Goal: Task Accomplishment & Management: Use online tool/utility

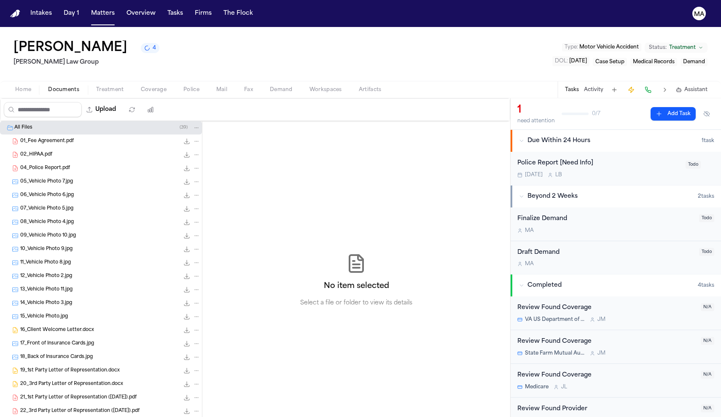
click at [96, 86] on span "Treatment" at bounding box center [110, 89] width 28 height 7
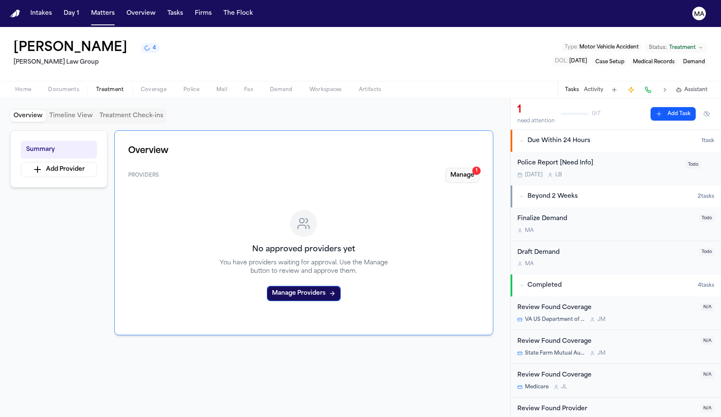
click at [481, 167] on div "1" at bounding box center [477, 171] width 8 height 8
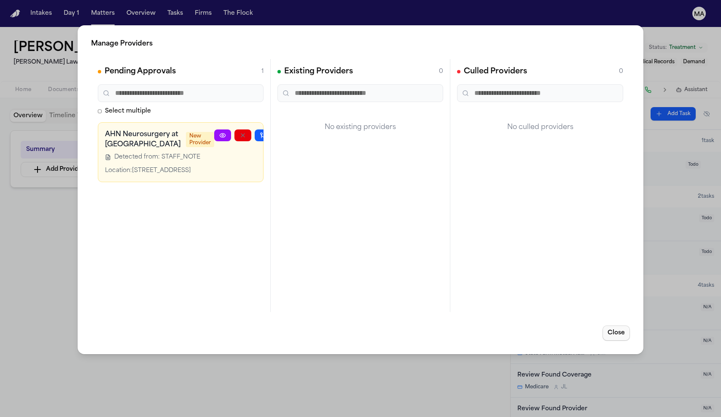
click at [630, 326] on button "Close" at bounding box center [616, 333] width 27 height 15
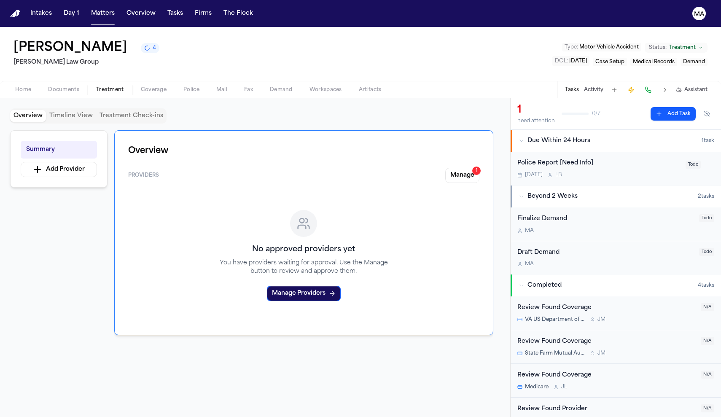
click at [48, 86] on span "Documents" at bounding box center [63, 89] width 31 height 7
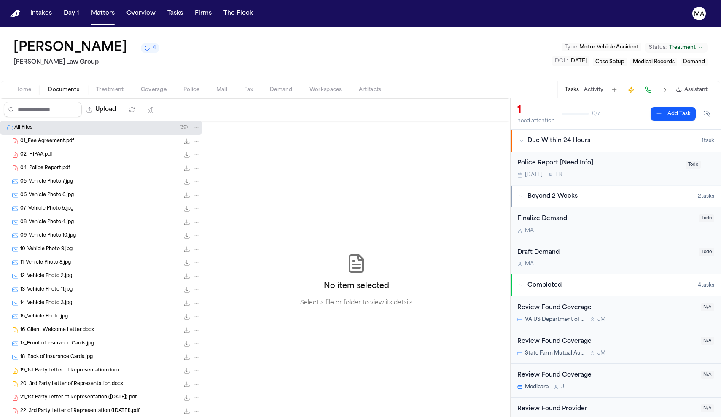
click at [579, 86] on button "Tasks" at bounding box center [572, 89] width 14 height 7
click at [604, 86] on button "Activity" at bounding box center [593, 89] width 19 height 7
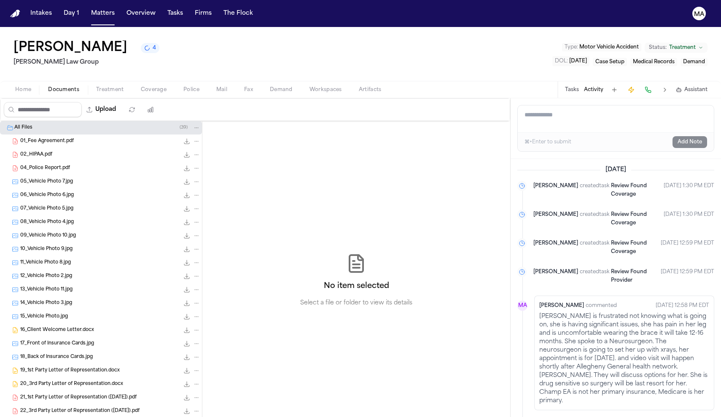
click at [554, 105] on textarea "Add a note to this matter" at bounding box center [616, 118] width 196 height 27
paste textarea "**********"
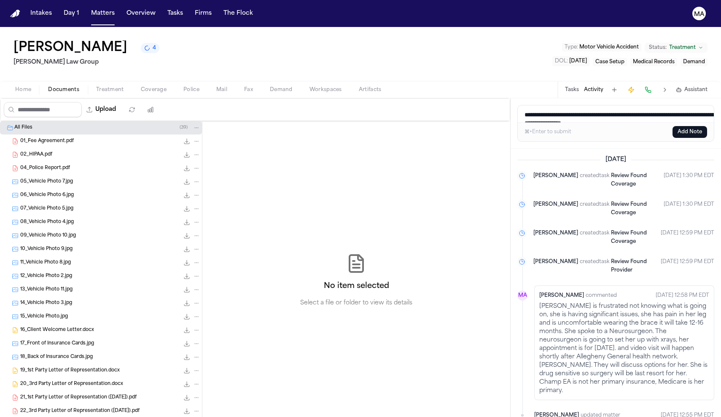
type textarea "**********"
click at [697, 126] on button "Add Note" at bounding box center [690, 132] width 35 height 12
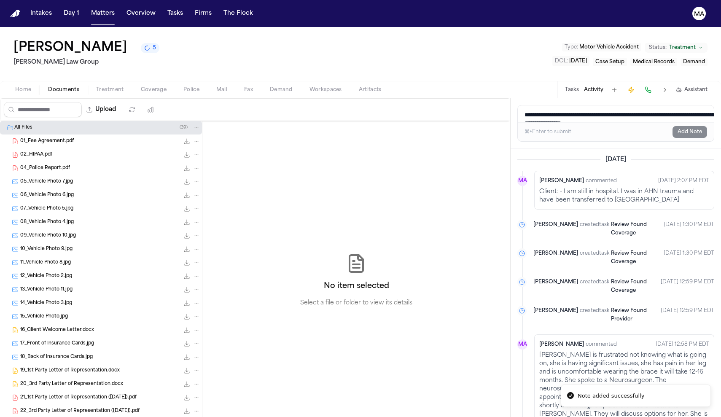
click at [651, 188] on p "Client: - I am still in hospital. I was in AHN trauma and have been transferred…" at bounding box center [625, 196] width 170 height 17
click at [538, 105] on textarea "**********" at bounding box center [619, 113] width 202 height 17
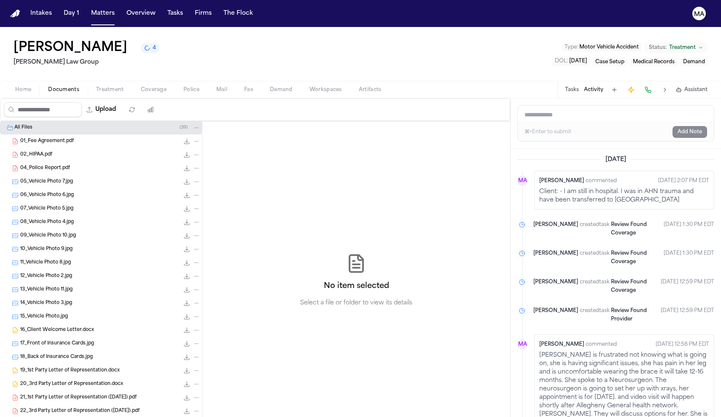
paste textarea "**********"
type textarea "**********"
click at [698, 126] on button "Add Note" at bounding box center [690, 132] width 35 height 12
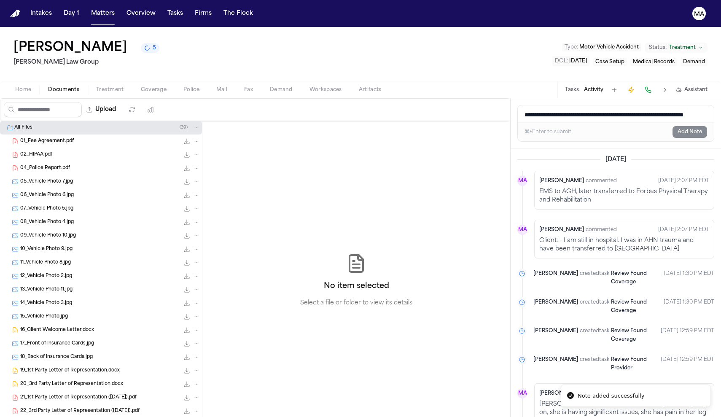
click at [554, 105] on textarea "**********" at bounding box center [619, 113] width 202 height 17
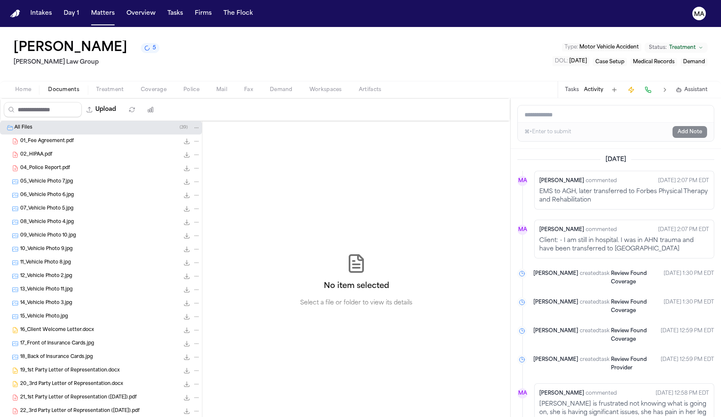
paste textarea "**********"
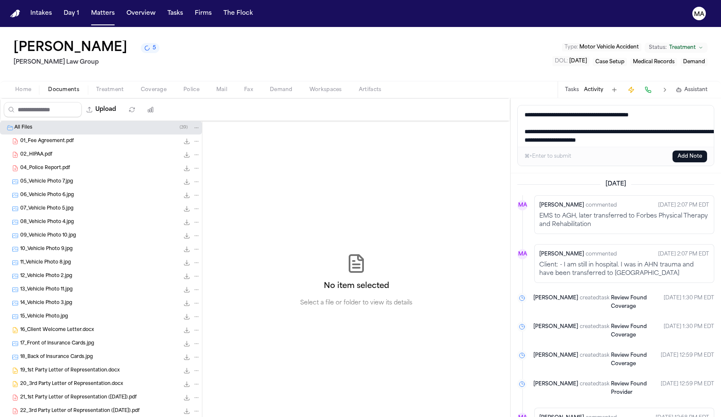
type textarea "**********"
click at [708, 151] on button "Add Note" at bounding box center [690, 157] width 35 height 12
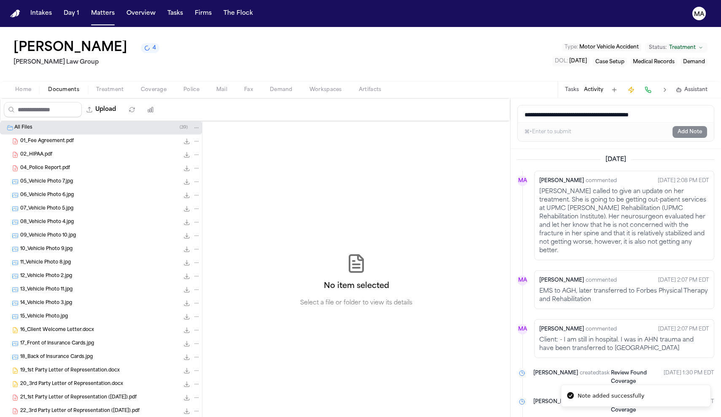
click at [550, 105] on textarea "**********" at bounding box center [619, 113] width 202 height 17
paste textarea "**********"
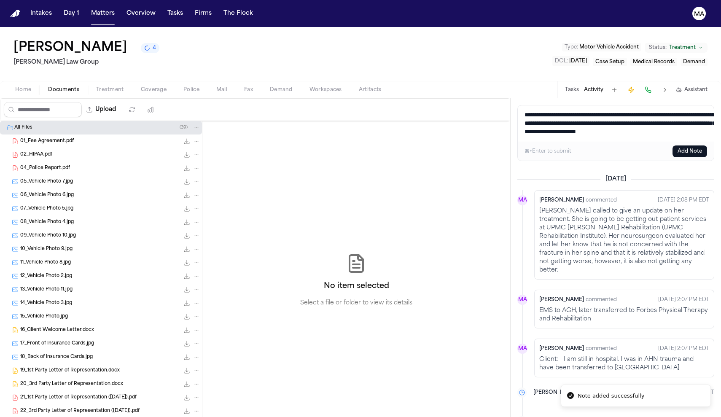
type textarea "**********"
click at [695, 146] on button "Add Note" at bounding box center [690, 152] width 35 height 12
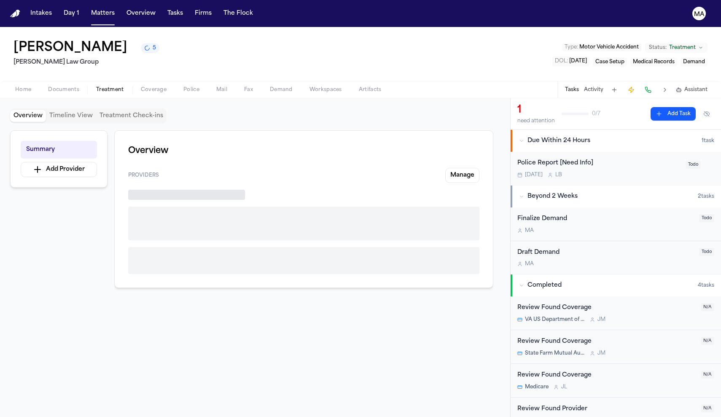
click at [96, 86] on span "Treatment" at bounding box center [110, 89] width 28 height 7
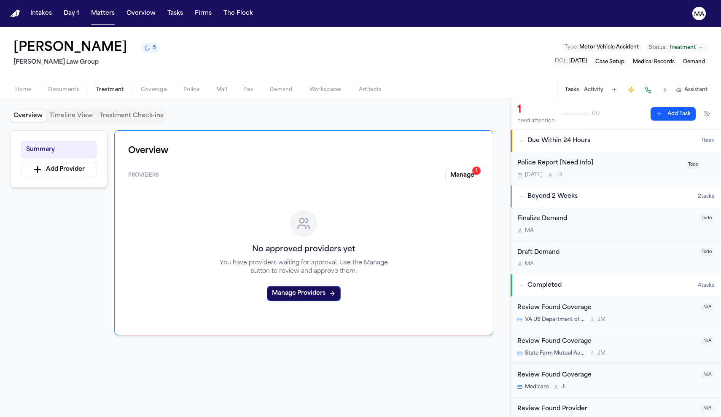
click at [180, 356] on div at bounding box center [303, 410] width 379 height 108
click at [247, 108] on div "Overview Timeline View Treatment Check-ins Summary Add Provider Overview Provid…" at bounding box center [255, 257] width 490 height 299
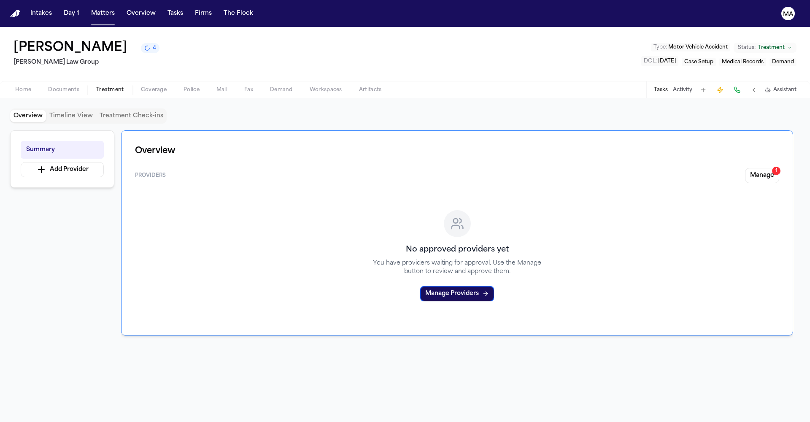
click at [84, 12] on nav "Intakes Day 1 Matters Overview Tasks Firms The Flock MA" at bounding box center [405, 13] width 810 height 27
click at [88, 11] on nav "Intakes Day 1 Matters Overview Tasks Firms The Flock MA" at bounding box center [405, 13] width 810 height 27
click at [123, 7] on button "Overview" at bounding box center [141, 13] width 36 height 15
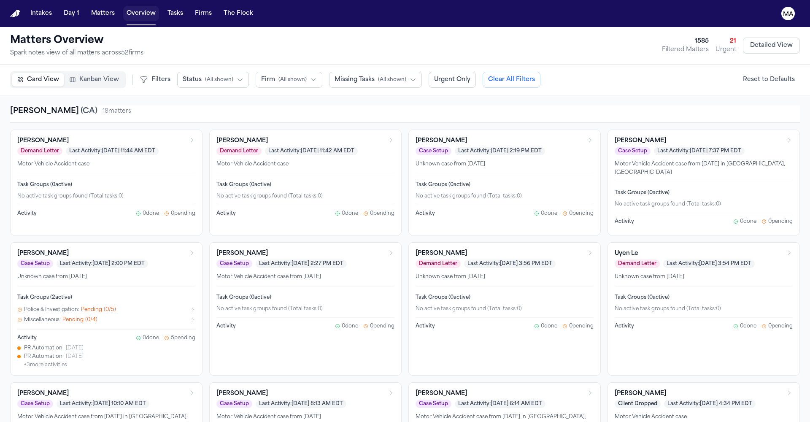
click at [88, 8] on button "Matters" at bounding box center [103, 13] width 30 height 15
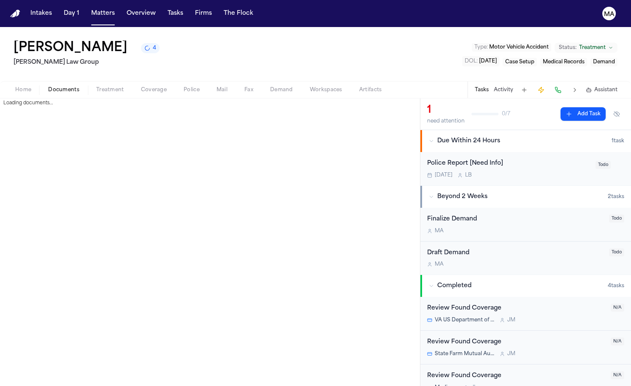
click at [49, 86] on span "Documents" at bounding box center [63, 89] width 31 height 7
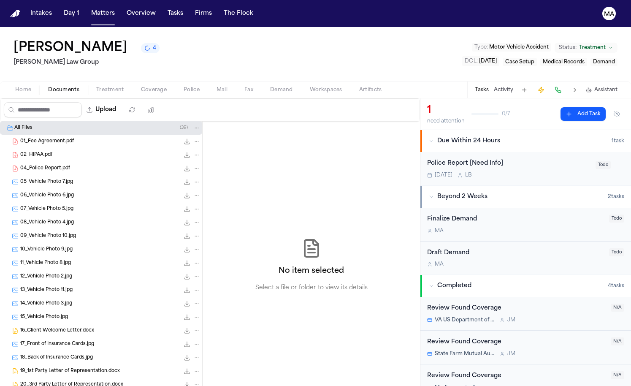
click at [96, 86] on span "Treatment" at bounding box center [110, 89] width 28 height 7
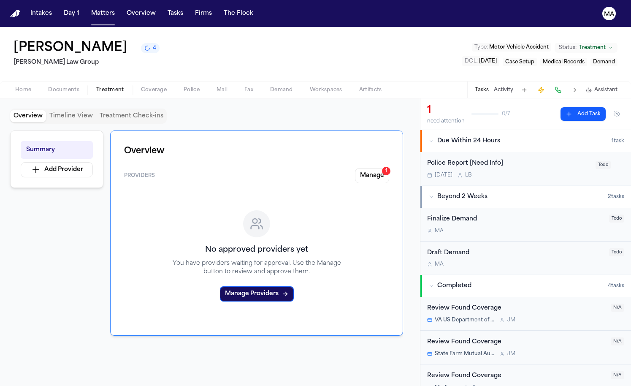
click at [153, 45] on span "4" at bounding box center [154, 48] width 3 height 7
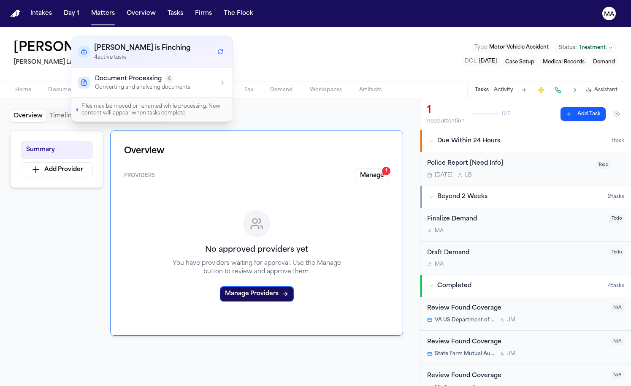
click at [125, 84] on p "Converting and analyzing documents" at bounding box center [142, 87] width 95 height 7
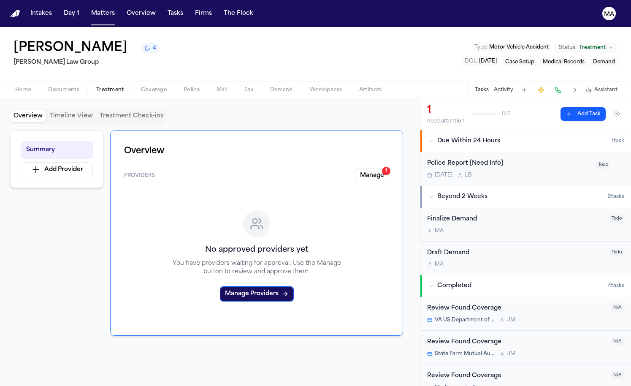
click at [262, 190] on div "No approved providers yet You have providers waiting for approval. Use the Mana…" at bounding box center [256, 256] width 265 height 132
click at [389, 168] on button "Manage 1" at bounding box center [372, 175] width 34 height 15
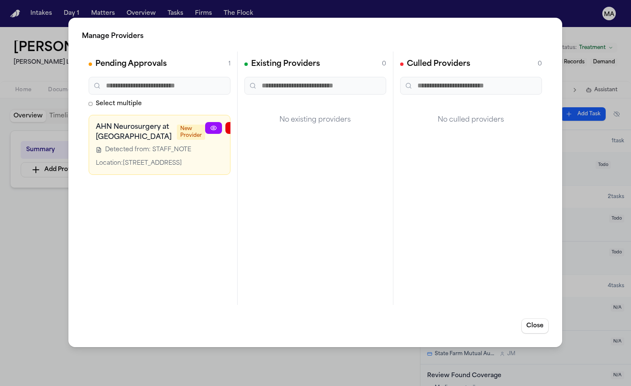
click at [271, 124] on icon "button" at bounding box center [274, 127] width 7 height 7
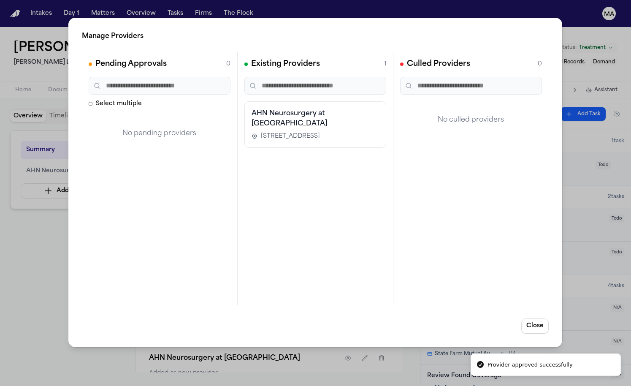
click at [52, 165] on div "Manage Providers Pending Approvals 0 Select multiple No pending providers Exist…" at bounding box center [315, 193] width 631 height 386
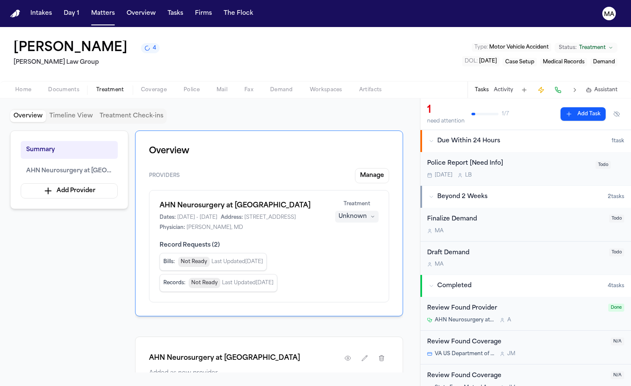
click at [73, 176] on div "Summary AHN Neurosurgery at Allegheny General Hospital Add Provider Overview Pr…" at bounding box center [210, 251] width 400 height 242
click at [200, 166] on div "Overview Providers Manage AHN Neurosurgery at Allegheny General Hospital Dates:…" at bounding box center [269, 223] width 268 height 186
click at [48, 86] on span "Documents" at bounding box center [63, 89] width 31 height 7
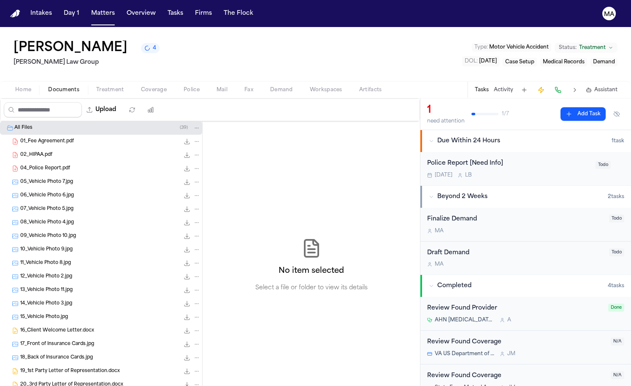
click at [55, 162] on div "04_Police Report.pdf 351.0 KB • PDF" at bounding box center [101, 169] width 202 height 14
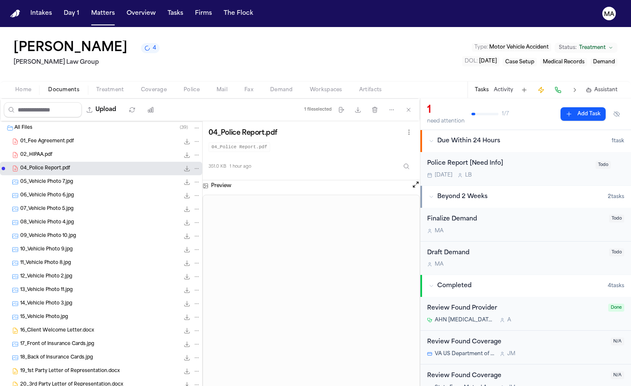
click at [219, 155] on div "351.0 KB 1 hour ago" at bounding box center [310, 164] width 205 height 19
click at [88, 8] on button "Matters" at bounding box center [103, 13] width 30 height 15
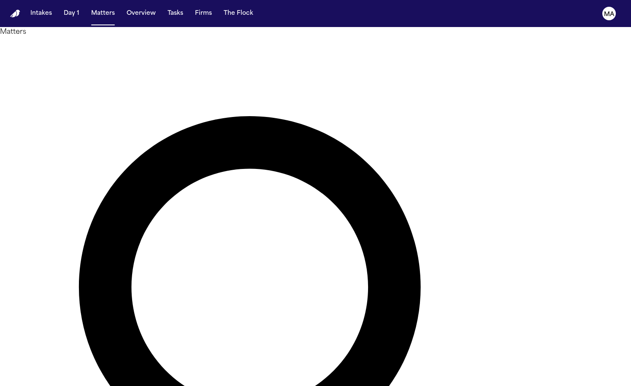
type input "**********"
click at [200, 165] on main "**********" at bounding box center [315, 206] width 631 height 359
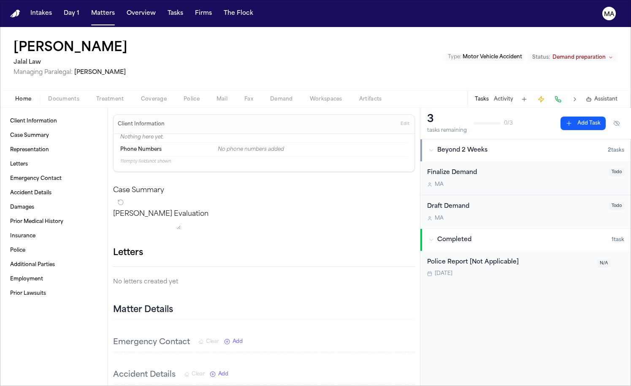
click at [48, 96] on span "Documents" at bounding box center [63, 99] width 31 height 7
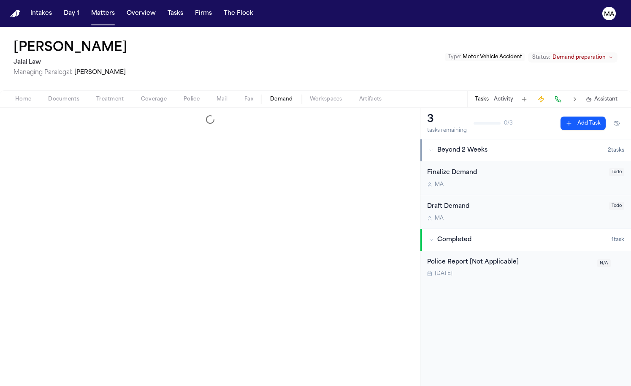
click at [270, 96] on span "Demand" at bounding box center [281, 99] width 23 height 7
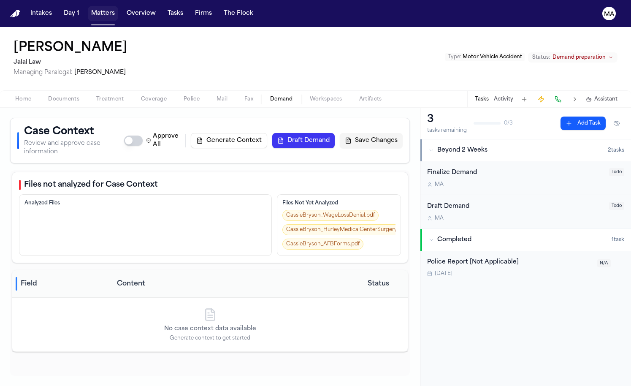
click at [88, 11] on button "Matters" at bounding box center [103, 13] width 30 height 15
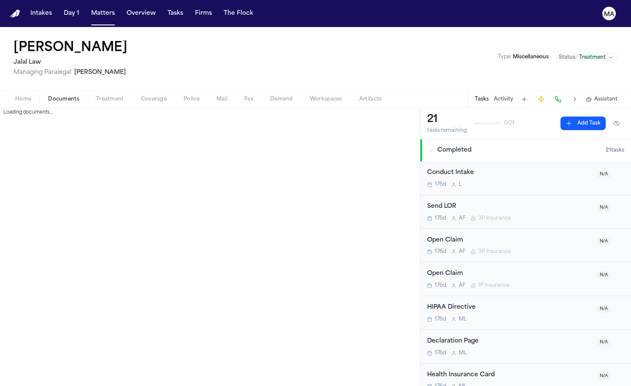
click at [48, 96] on span "Documents" at bounding box center [63, 99] width 31 height 7
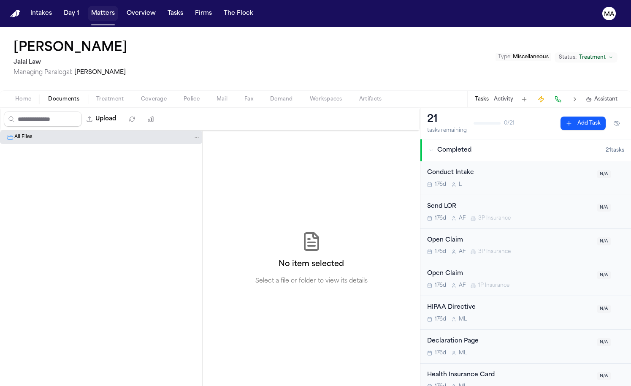
click at [88, 8] on button "Matters" at bounding box center [103, 13] width 30 height 15
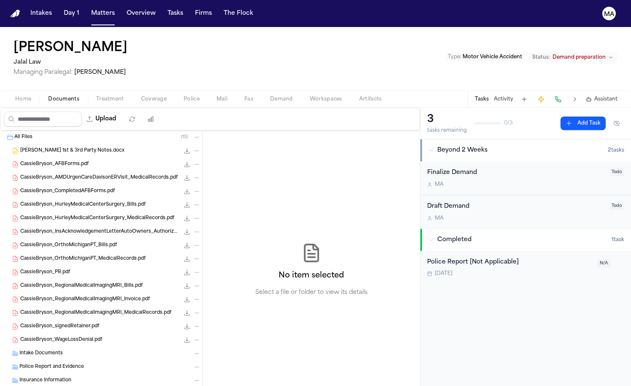
click at [48, 96] on span "Documents" at bounding box center [63, 99] width 31 height 7
click at [96, 96] on span "Treatment" at bounding box center [110, 99] width 28 height 7
click at [45, 103] on span "button" at bounding box center [63, 103] width 41 height 1
click at [96, 96] on span "Treatment" at bounding box center [110, 99] width 28 height 7
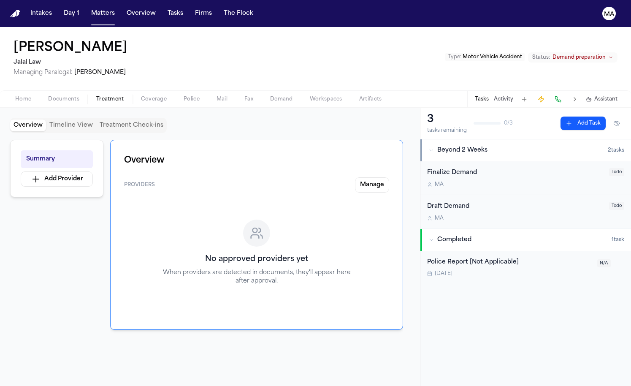
click at [49, 96] on span "Documents" at bounding box center [63, 99] width 31 height 7
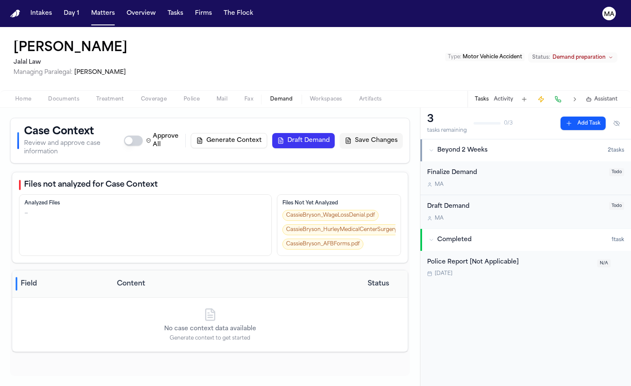
click at [270, 96] on span "Demand" at bounding box center [281, 99] width 23 height 7
click at [267, 133] on button "Generate Context" at bounding box center [229, 140] width 76 height 15
click at [260, 235] on div "Files not analyzed for Case Context Analyzed Files — Files Not Yet Analyzed Cas…" at bounding box center [210, 272] width 400 height 205
click at [247, 229] on div "Files not analyzed for Case Context Analyzed Files — Files Not Yet Analyzed Cas…" at bounding box center [210, 272] width 400 height 205
click at [153, 45] on span "1" at bounding box center [154, 48] width 2 height 7
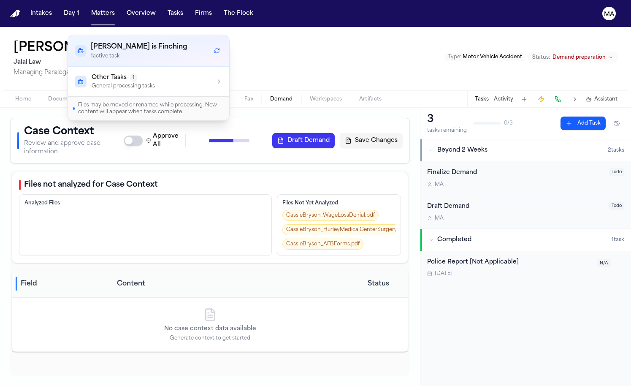
click at [153, 45] on span "1" at bounding box center [154, 48] width 2 height 7
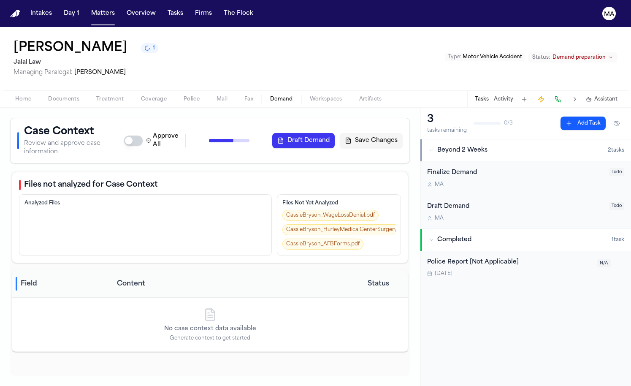
click at [145, 30] on div "Cassie Bryson 1 Jalal Law Managing Paralegal: Michelle Landazabal Type : Motor …" at bounding box center [315, 58] width 631 height 63
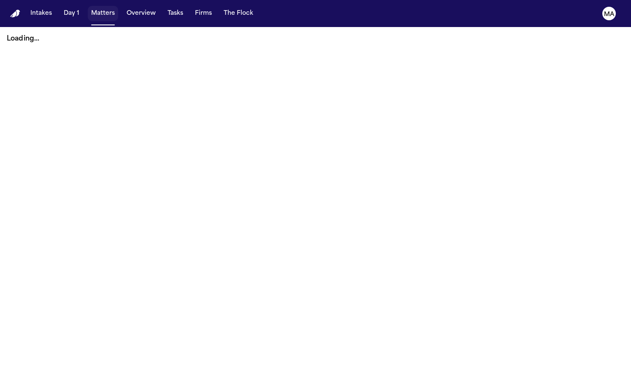
click at [88, 9] on button "Matters" at bounding box center [103, 13] width 30 height 15
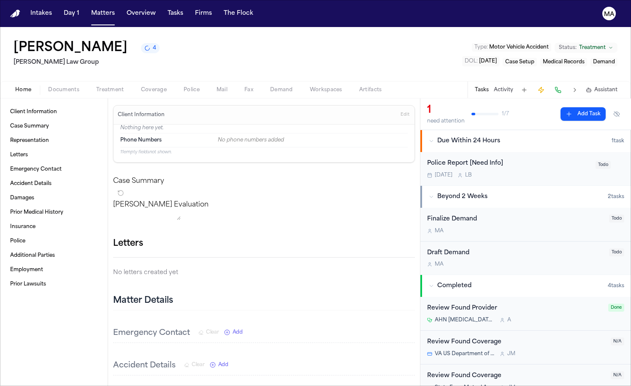
click at [153, 45] on span "4" at bounding box center [154, 48] width 3 height 7
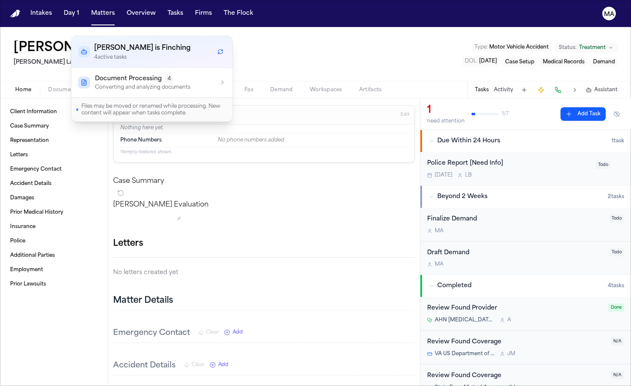
click at [119, 30] on div "Marcia Fellows 4 Romanow Law Group Type : Motor Vehicle Accident Status: Treatm…" at bounding box center [315, 54] width 631 height 54
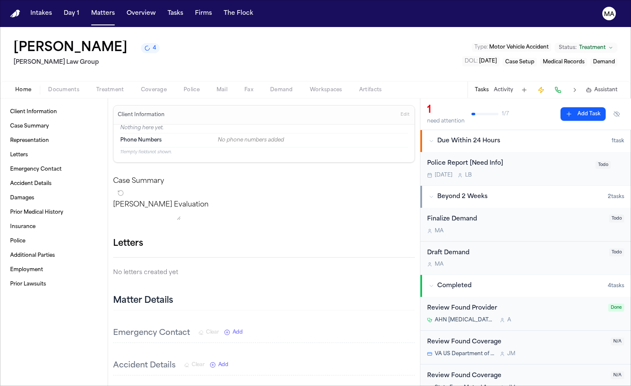
click at [49, 86] on span "Documents" at bounding box center [63, 89] width 31 height 7
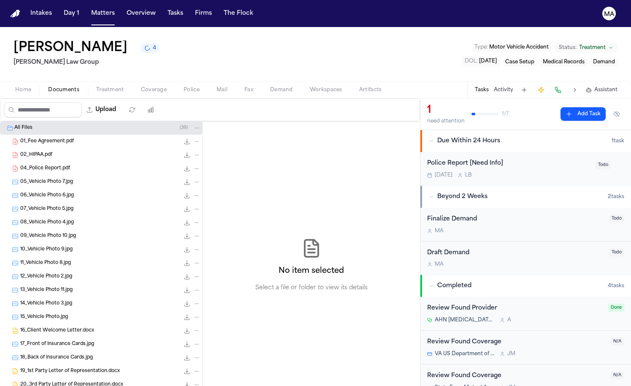
click at [96, 86] on span "Treatment" at bounding box center [110, 89] width 28 height 7
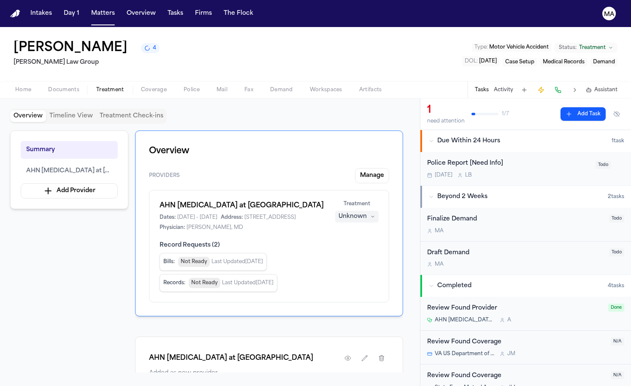
click at [19, 86] on span "Home" at bounding box center [23, 89] width 16 height 7
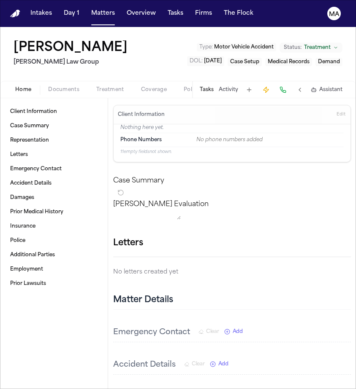
click at [96, 86] on span "Treatment" at bounding box center [110, 89] width 28 height 7
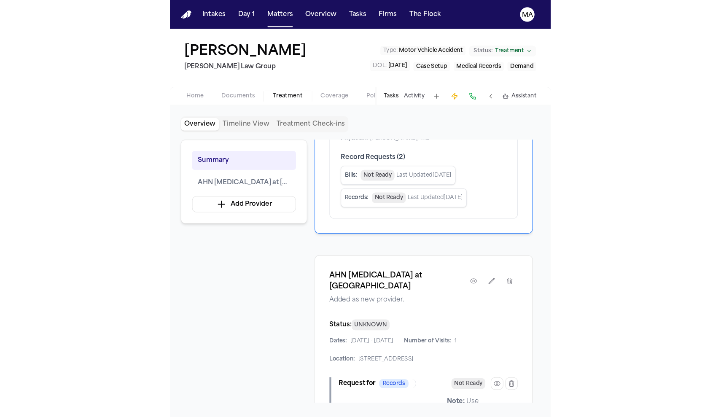
scroll to position [123, 0]
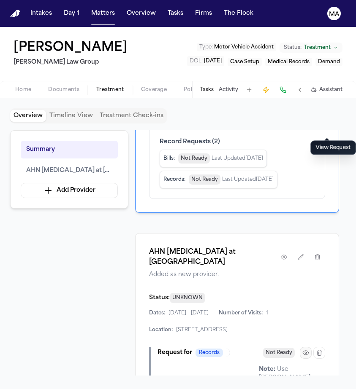
click at [311, 347] on button "button" at bounding box center [306, 353] width 12 height 12
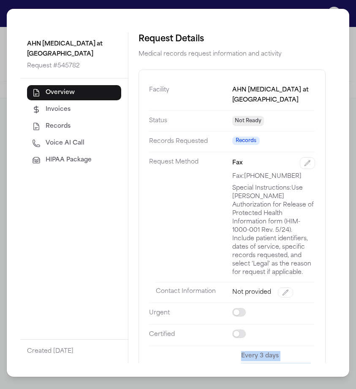
drag, startPoint x: 171, startPoint y: 153, endPoint x: 230, endPoint y: 159, distance: 59.7
click at [232, 351] on div "Every 3 days No calls scheduled (14+ days)" at bounding box center [273, 367] width 83 height 32
drag, startPoint x: 229, startPoint y: 159, endPoint x: 168, endPoint y: 152, distance: 61.5
click at [232, 351] on div "Every 3 days No calls scheduled (14+ days)" at bounding box center [273, 367] width 83 height 32
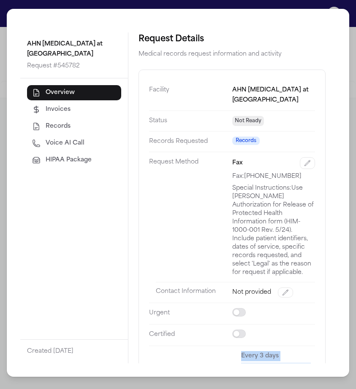
click at [224, 168] on div "Facility AHN Neurosurgery at Allegheny General Hospital Status Not Ready Record…" at bounding box center [231, 235] width 187 height 330
click at [51, 136] on button "Voice AI Call" at bounding box center [74, 143] width 94 height 15
select select "***"
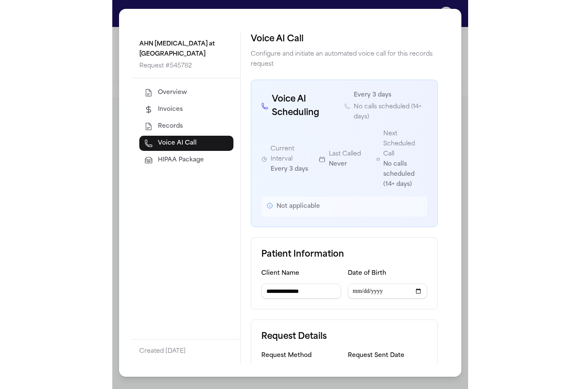
scroll to position [61, 0]
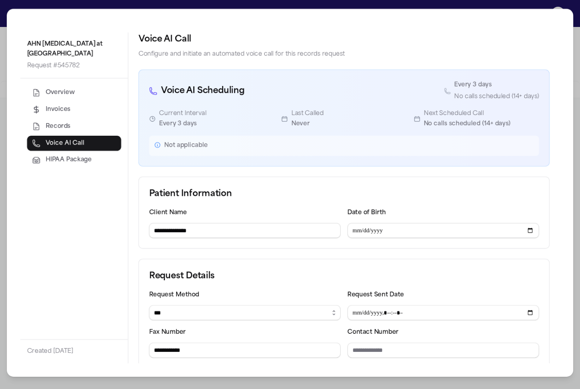
click at [386, 291] on div "**********" at bounding box center [343, 197] width 431 height 331
click at [300, 136] on div "Not applicable" at bounding box center [344, 146] width 390 height 20
click at [188, 9] on div "**********" at bounding box center [290, 194] width 580 height 389
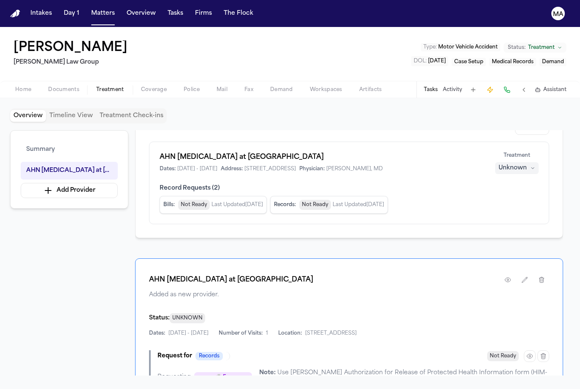
scroll to position [49, 0]
click at [533, 353] on icon "button" at bounding box center [529, 356] width 7 height 7
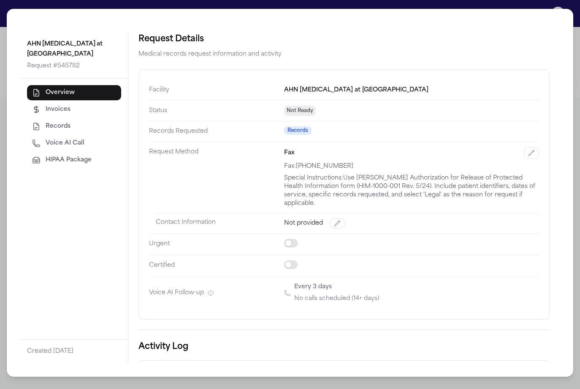
click at [372, 6] on div "AHN Neurosurgery at Allegheny General Hospital Request # 545782 Overview Invoic…" at bounding box center [290, 194] width 580 height 389
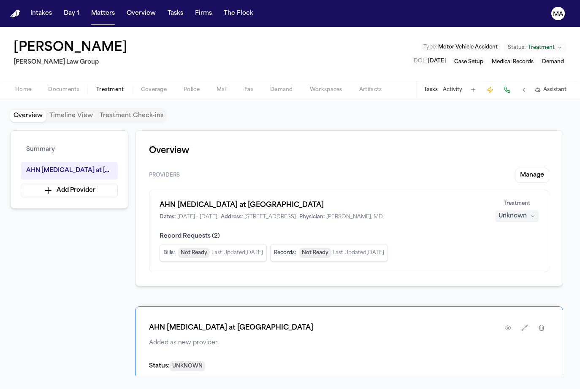
scroll to position [0, 0]
click at [69, 12] on nav "Intakes Day 1 Matters Overview Tasks Firms The Flock MA" at bounding box center [290, 13] width 580 height 27
click at [88, 9] on button "Matters" at bounding box center [103, 13] width 30 height 15
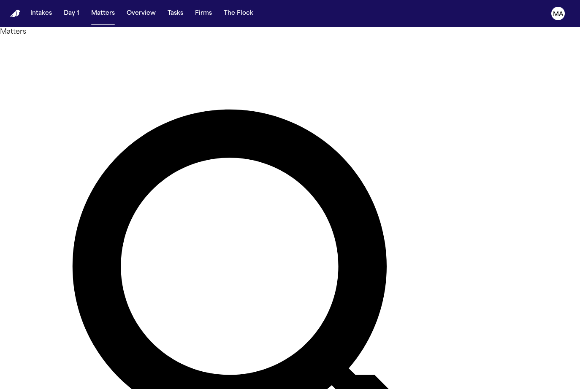
click at [560, 35] on div "Matters Overview Add Matter" at bounding box center [290, 332] width 580 height 610
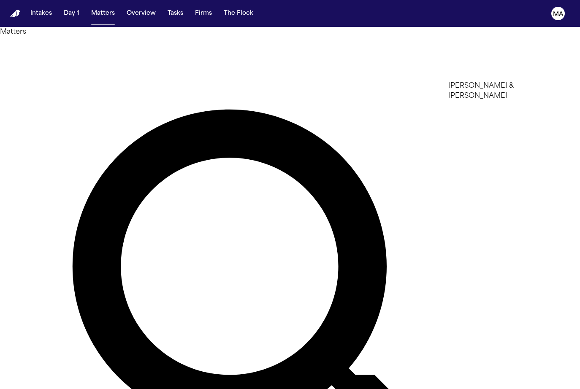
type input "*****"
click at [486, 92] on li "Collins & Collins" at bounding box center [508, 91] width 120 height 20
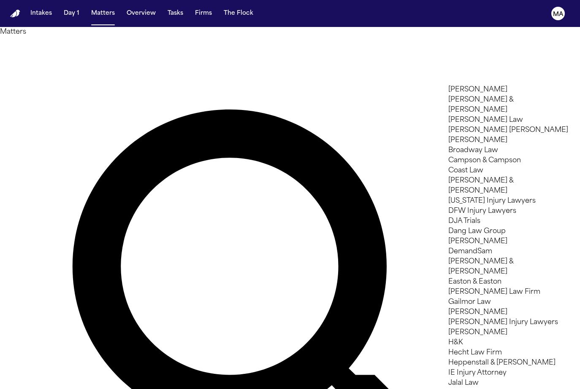
click at [189, 385] on div at bounding box center [290, 389] width 580 height 0
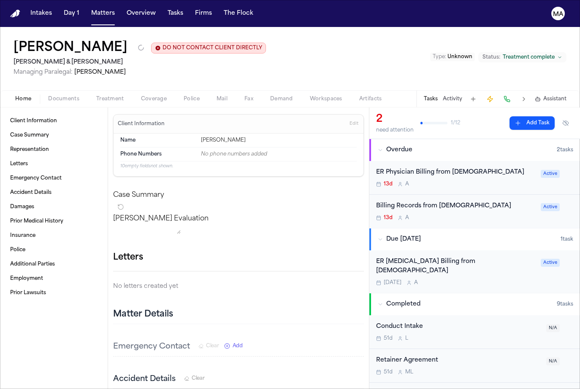
click at [76, 90] on div "Home Documents Treatment Coverage Police Mail Fax Demand Workspaces Artifacts T…" at bounding box center [290, 98] width 580 height 17
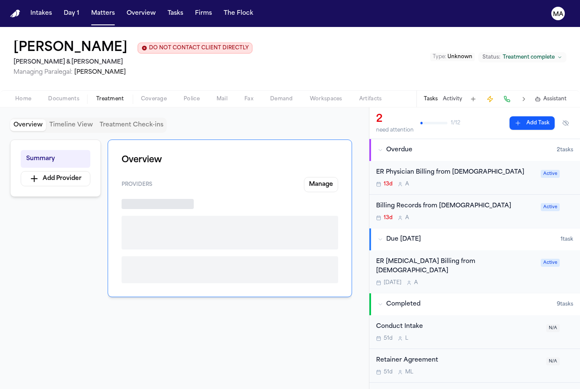
click at [96, 96] on span "Treatment" at bounding box center [110, 99] width 28 height 7
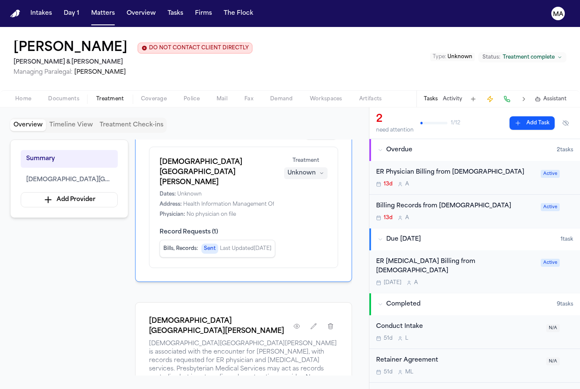
scroll to position [48, 0]
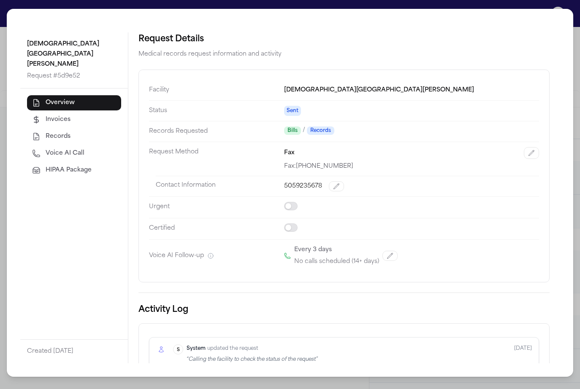
scroll to position [0, 0]
click at [229, 5] on div "Presbyterian Kaseman Hospital Request # 5d9e52 Overview Invoices Records Voice …" at bounding box center [290, 194] width 580 height 389
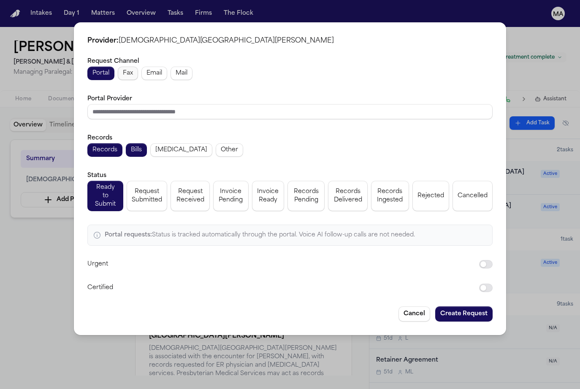
click at [133, 78] on span "Fax" at bounding box center [128, 73] width 10 height 8
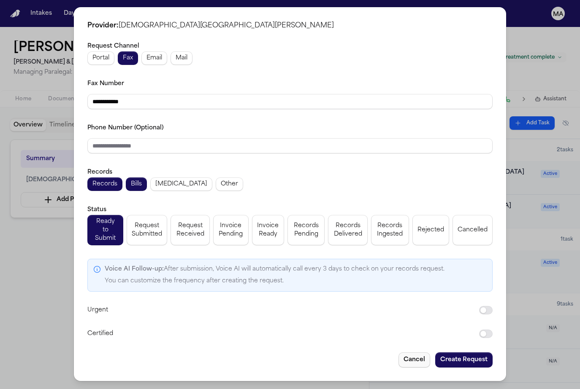
click at [398, 353] on button "Cancel" at bounding box center [414, 360] width 32 height 15
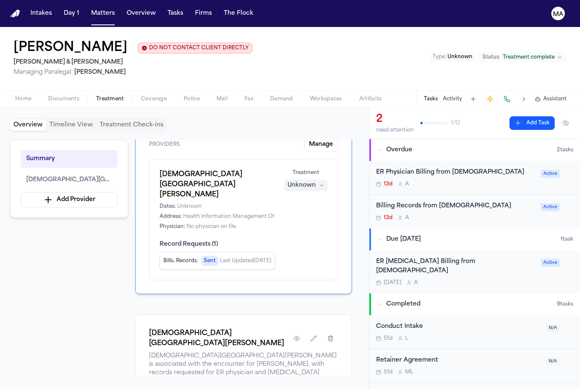
scroll to position [40, 1]
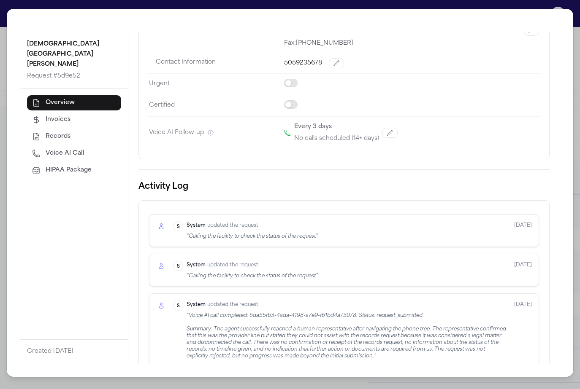
scroll to position [123, 0]
drag, startPoint x: 350, startPoint y: 329, endPoint x: 105, endPoint y: 316, distance: 244.6
click at [170, 8] on div "Presbyterian Kaseman Hospital Request # 5d9e52 Overview Invoices Records Voice …" at bounding box center [290, 194] width 580 height 389
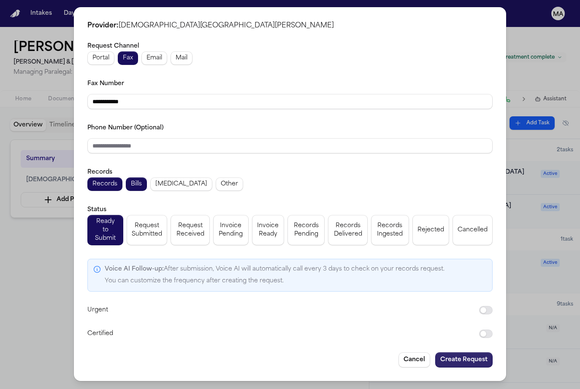
click at [435, 353] on button "Create Request" at bounding box center [463, 360] width 57 height 15
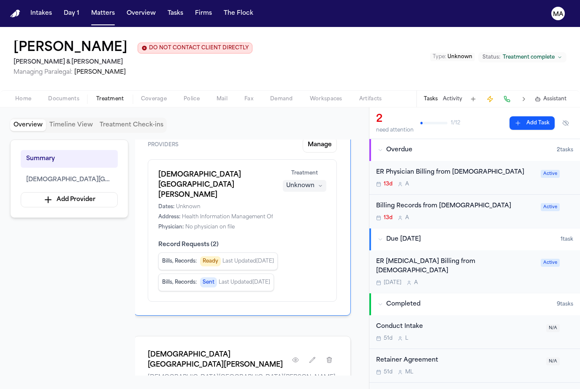
scroll to position [0, 405]
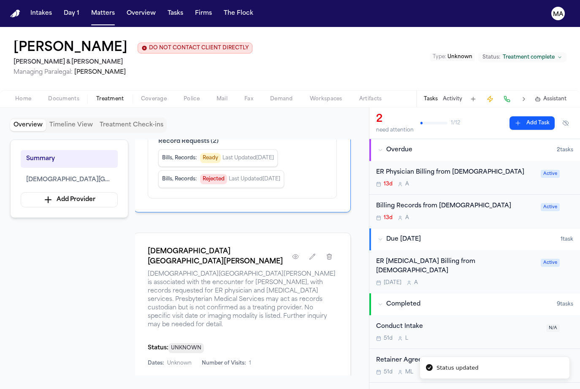
scroll to position [143, 1]
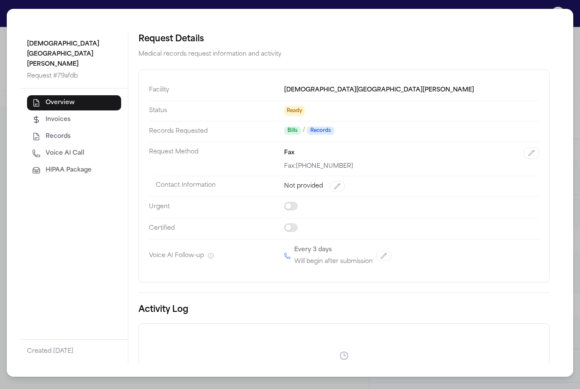
click at [46, 166] on span "HIPAA Package" at bounding box center [69, 170] width 46 height 8
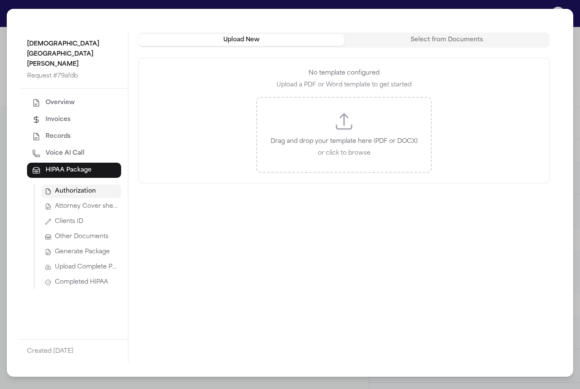
click at [39, 185] on div "Authorization Attorney Cover sheet Clients ID Other Documents Generate Package …" at bounding box center [77, 237] width 87 height 105
click at [55, 203] on span "Attorney Cover sheet" at bounding box center [86, 207] width 63 height 8
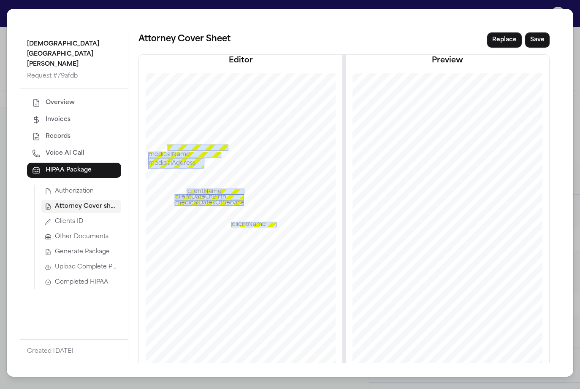
click at [55, 263] on span "Upload Complete Package" at bounding box center [86, 267] width 63 height 8
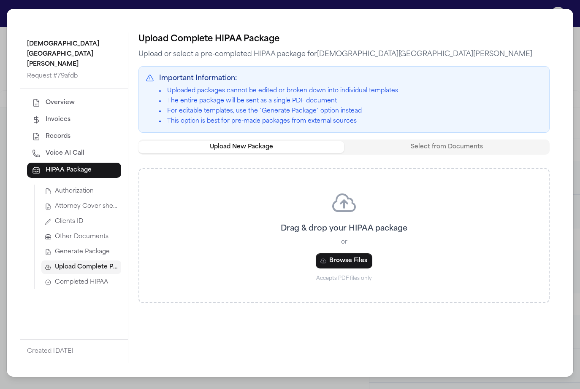
click at [55, 248] on span "Generate Package" at bounding box center [82, 252] width 55 height 8
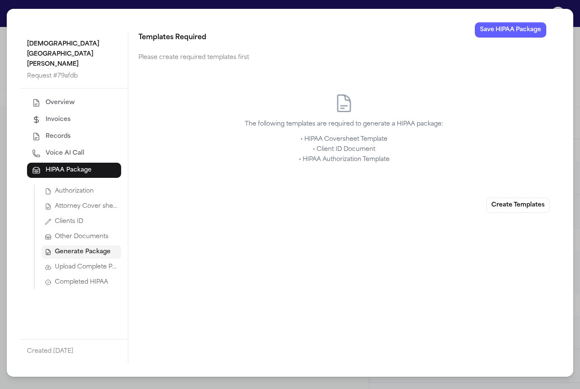
click at [316, 135] on li "• HIPAA Coversheet Template" at bounding box center [343, 139] width 411 height 8
drag, startPoint x: 338, startPoint y: 88, endPoint x: 284, endPoint y: 87, distance: 53.6
click at [284, 146] on li "• Client ID Document" at bounding box center [343, 150] width 411 height 8
click at [351, 156] on li "• HIPAA Authorization Template" at bounding box center [343, 160] width 411 height 8
drag, startPoint x: 345, startPoint y: 89, endPoint x: 286, endPoint y: 89, distance: 59.1
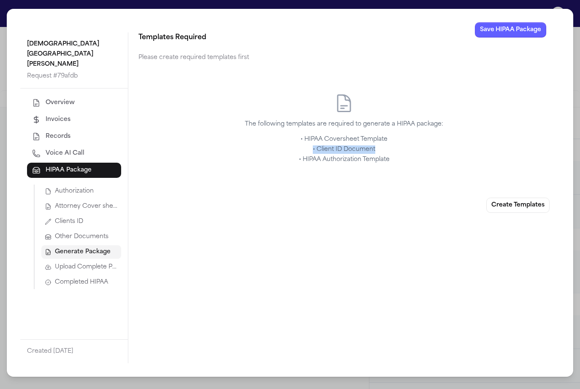
click at [286, 146] on li "• Client ID Document" at bounding box center [343, 150] width 411 height 8
click at [55, 218] on span "Clients ID" at bounding box center [69, 222] width 28 height 8
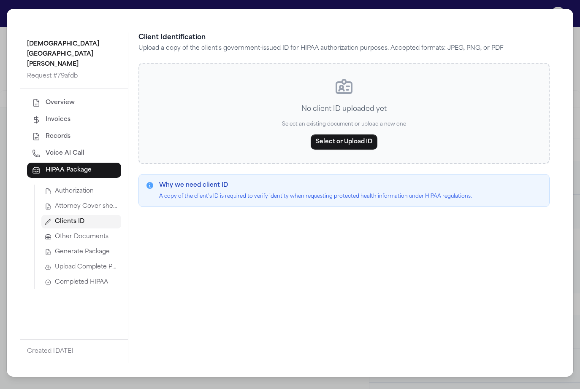
click at [162, 8] on div "Presbyterian Kaseman Hospital Request # 79afdb Overview Invoices Records Voice …" at bounding box center [290, 194] width 580 height 389
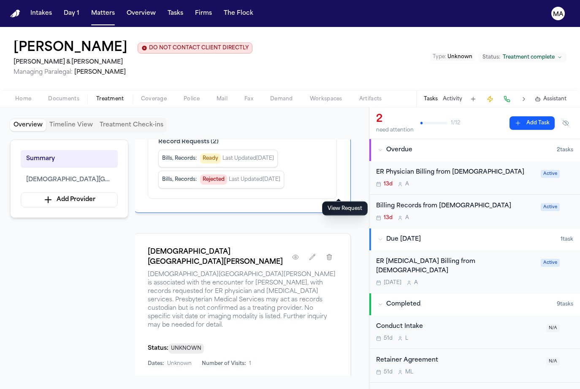
click at [48, 96] on span "Documents" at bounding box center [63, 99] width 31 height 7
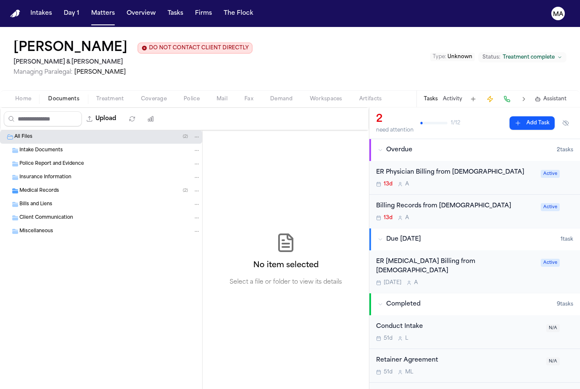
click at [49, 184] on div "Medical Records ( 2 )" at bounding box center [101, 191] width 202 height 14
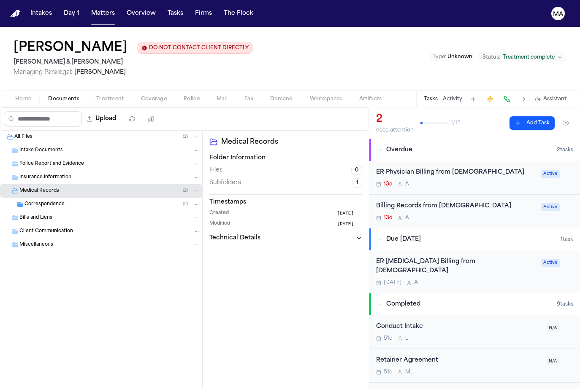
click at [43, 198] on div "Correspondence ( 2 )" at bounding box center [101, 205] width 202 height 14
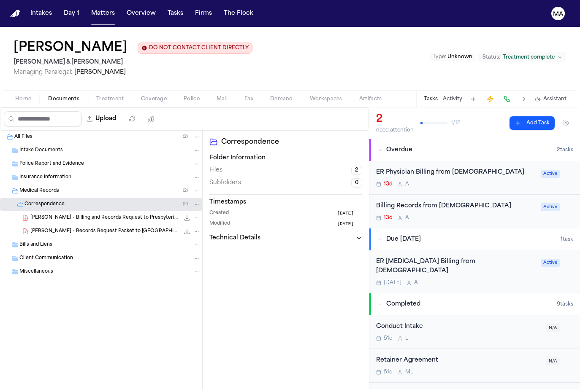
click at [41, 188] on span "Medical Records" at bounding box center [39, 191] width 40 height 7
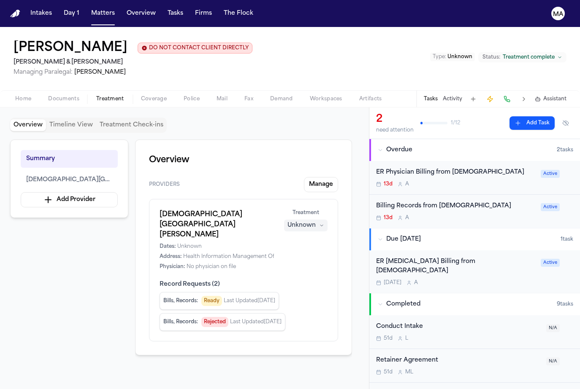
click at [96, 96] on span "Treatment" at bounding box center [110, 99] width 28 height 7
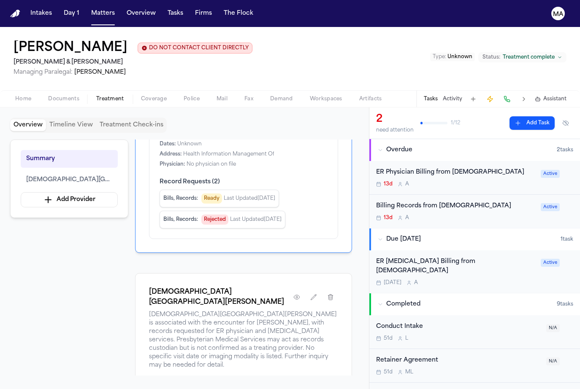
scroll to position [105, 0]
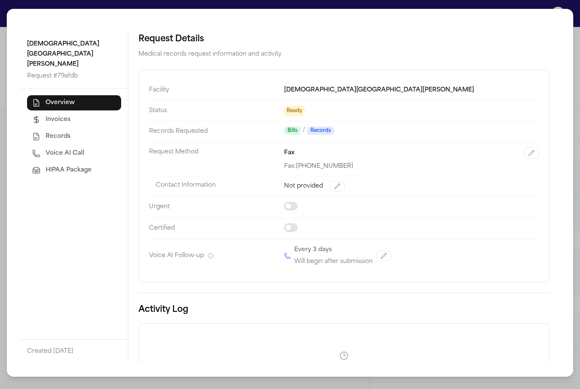
click at [51, 146] on button "Voice AI Call" at bounding box center [74, 153] width 94 height 15
select select "***"
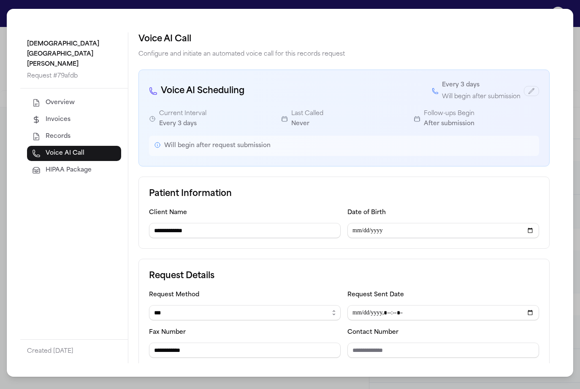
click at [48, 166] on span "HIPAA Package" at bounding box center [69, 170] width 46 height 8
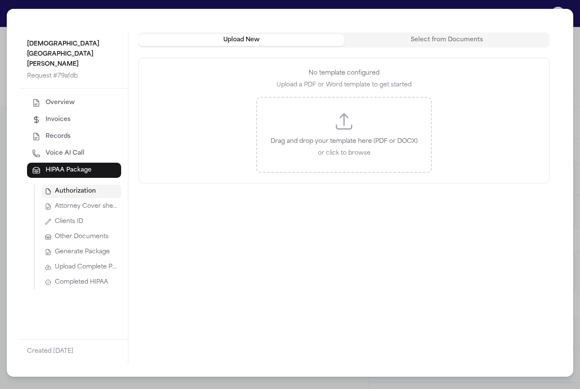
click at [55, 218] on span "Clients ID" at bounding box center [69, 222] width 28 height 8
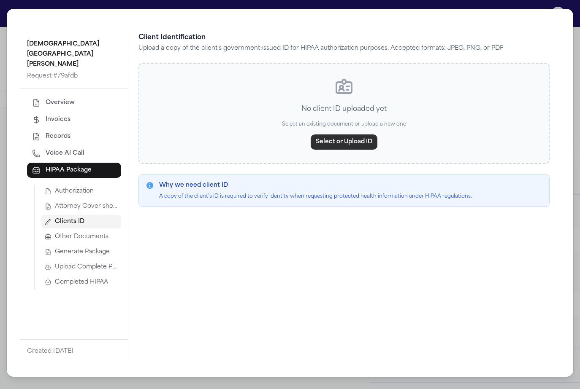
click at [324, 135] on button "Select or Upload ID" at bounding box center [344, 142] width 67 height 15
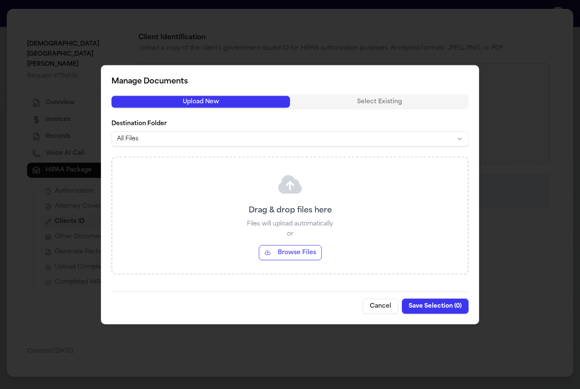
click at [289, 245] on button "Browse Files" at bounding box center [290, 252] width 63 height 15
click at [190, 7] on div at bounding box center [290, 194] width 580 height 389
click at [362, 299] on button "Cancel" at bounding box center [380, 306] width 36 height 15
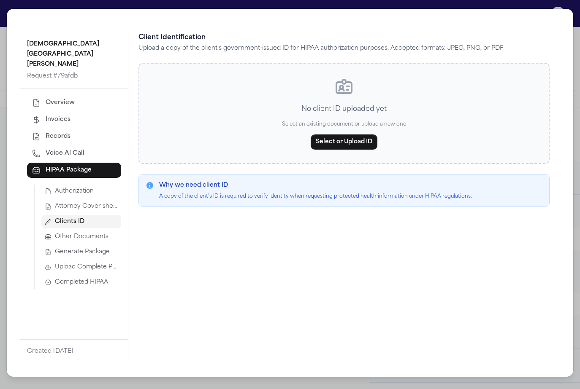
click at [172, 7] on div "Presbyterian Kaseman Hospital Request # 79afdb Overview Invoices Records Voice …" at bounding box center [290, 194] width 580 height 389
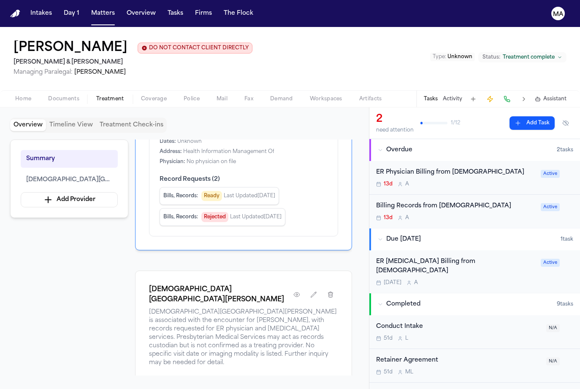
click at [46, 108] on div "Overview Timeline View Treatment Check-ins Summary Presbyterian Kaseman Hospita…" at bounding box center [184, 249] width 369 height 282
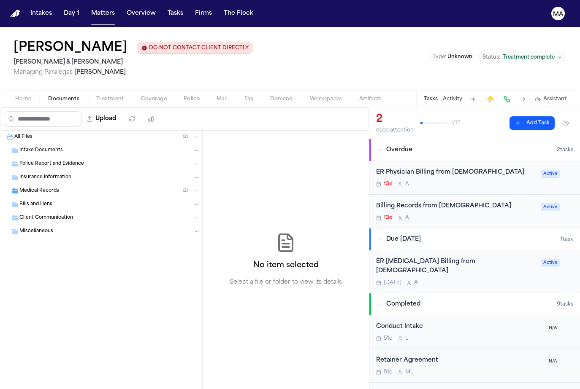
click at [48, 96] on span "Documents" at bounding box center [63, 99] width 31 height 7
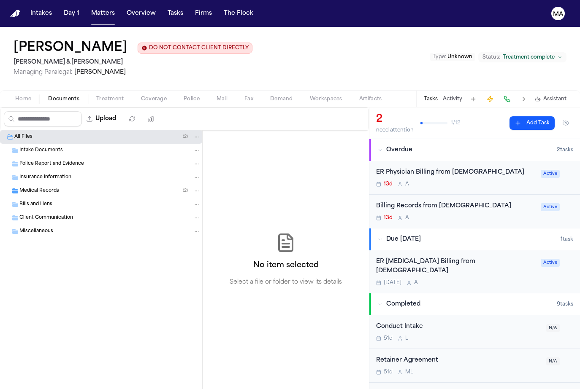
click at [52, 187] on div "Medical Records ( 2 )" at bounding box center [109, 191] width 181 height 8
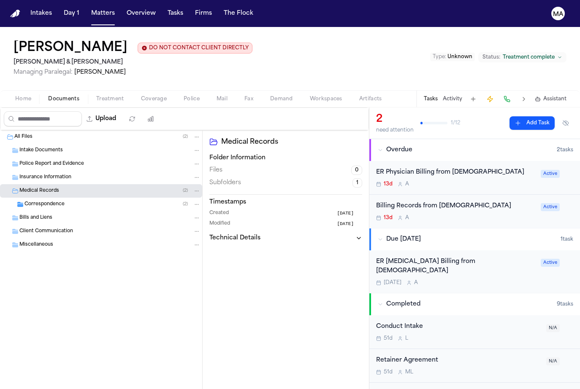
click at [52, 201] on span "Correspondence" at bounding box center [44, 204] width 40 height 7
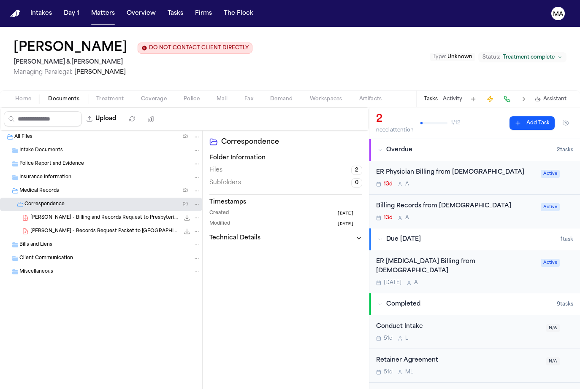
click at [59, 225] on div "S. Boucher - Records Request Packet to Presbyterian Hospital - 7.14.25 335.1 KB…" at bounding box center [101, 232] width 202 height 14
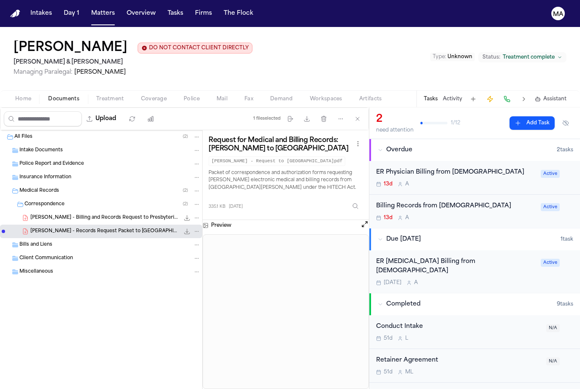
click at [184, 228] on icon "File: S. Boucher - Records Request Packet to Presbyterian Hospital - 7.14.25" at bounding box center [187, 231] width 7 height 7
click at [96, 96] on span "Treatment" at bounding box center [110, 99] width 28 height 7
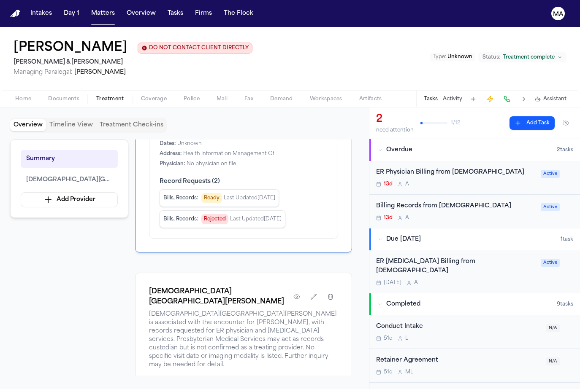
scroll to position [102, 0]
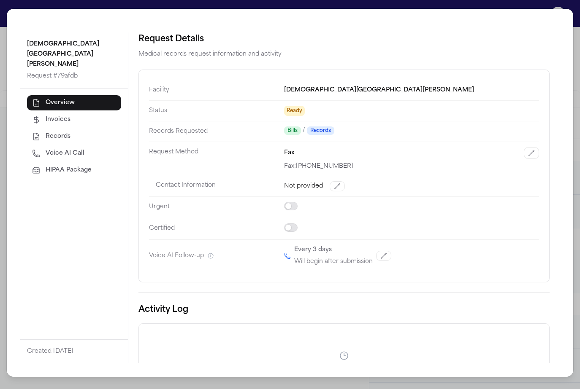
click at [46, 166] on span "HIPAA Package" at bounding box center [69, 170] width 46 height 8
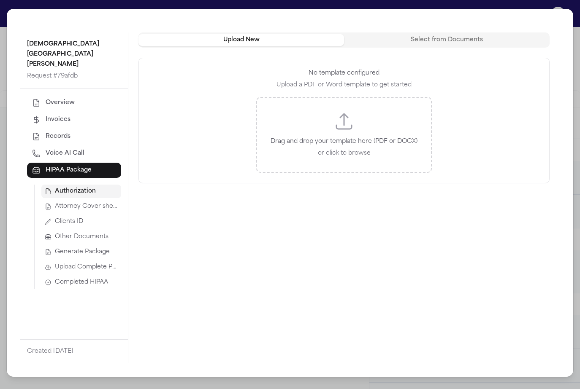
click at [55, 263] on span "Upload Complete Package" at bounding box center [86, 267] width 63 height 8
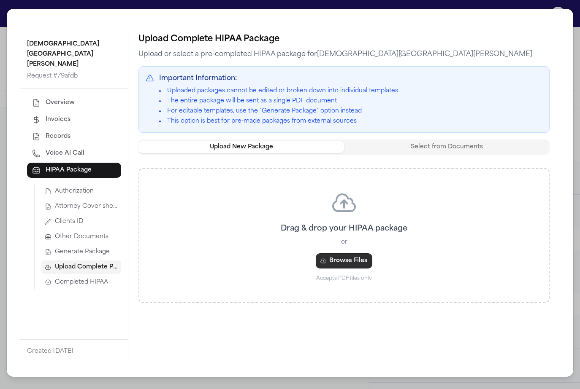
click at [329, 254] on button "Browse Files" at bounding box center [344, 261] width 57 height 15
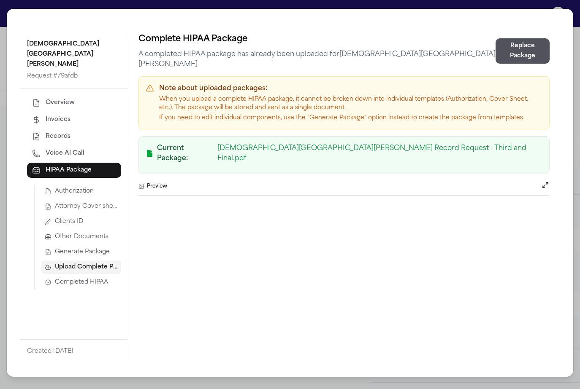
click at [319, 158] on div "Complete HIPAA Package A completed HIPAA package has already been uploaded for …" at bounding box center [343, 197] width 431 height 331
click at [549, 181] on button "Open preview" at bounding box center [545, 185] width 8 height 8
click at [143, 154] on div "Complete HIPAA Package A completed HIPAA package has already been uploaded for …" at bounding box center [343, 197] width 431 height 331
click at [260, 8] on div "Presbyterian Kaseman Hospital Request # 79afdb Overview Invoices Records Voice …" at bounding box center [290, 194] width 580 height 389
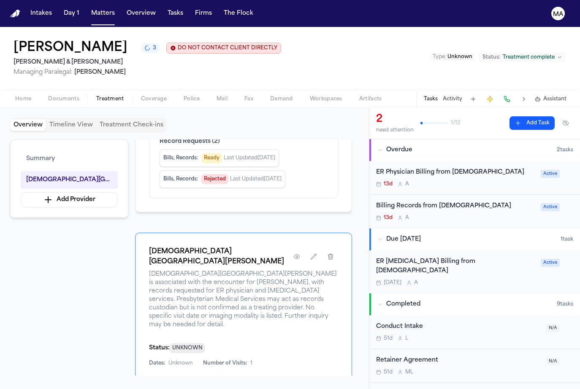
scroll to position [143, 0]
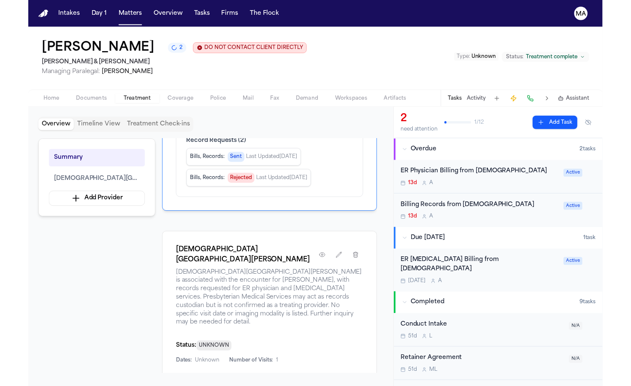
scroll to position [143, 0]
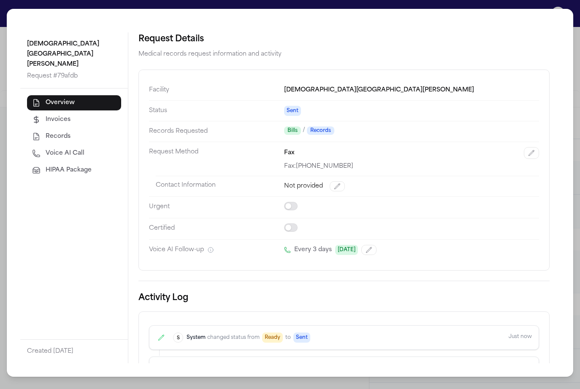
click at [160, 258] on div "Request Details Medical records request information and activity Facility [GEOG…" at bounding box center [343, 197] width 431 height 331
click at [159, 9] on div "[DEMOGRAPHIC_DATA][GEOGRAPHIC_DATA][PERSON_NAME] Request # 79afdb Overview Invo…" at bounding box center [290, 194] width 580 height 389
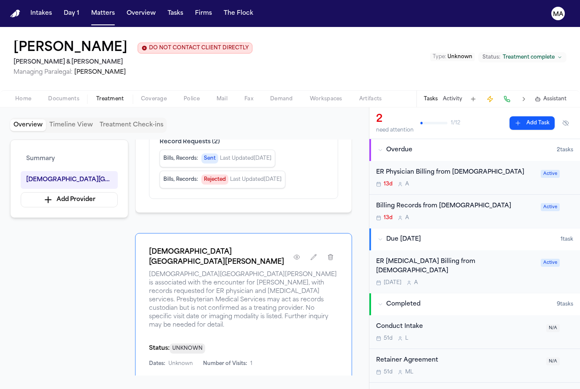
drag, startPoint x: 243, startPoint y: 1, endPoint x: 209, endPoint y: 5, distance: 33.5
click at [207, 5] on nav "Intakes Day 1 Matters Overview Tasks Firms The Flock MA" at bounding box center [290, 13] width 580 height 27
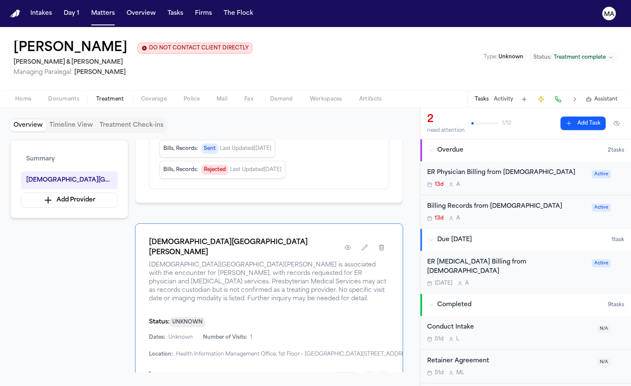
click at [308, 38] on div "[PERSON_NAME] DO NOT CONTACT CLIENT DIRECTLY DO NOT CONTACT [PERSON_NAME] & [PE…" at bounding box center [315, 58] width 631 height 63
click at [220, 6] on button "The Flock" at bounding box center [238, 13] width 36 height 15
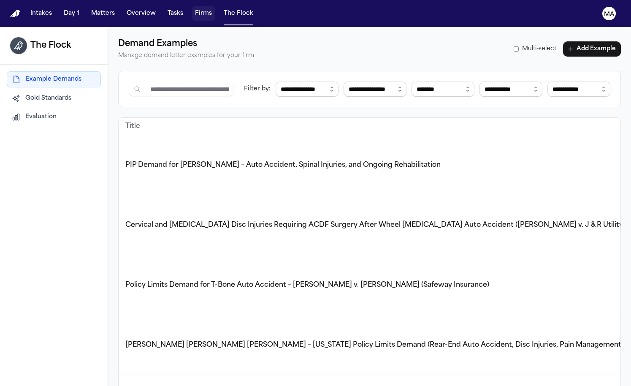
click at [192, 10] on button "Firms" at bounding box center [204, 13] width 24 height 15
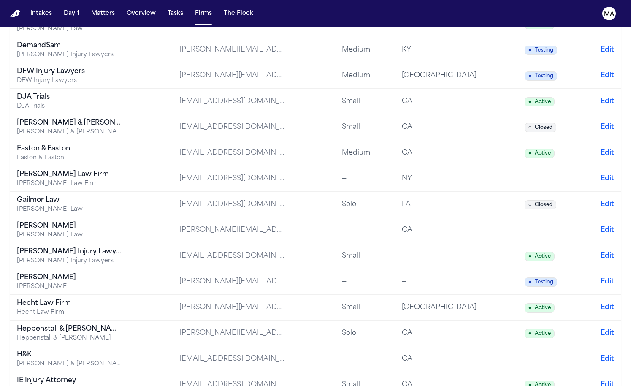
scroll to position [543, 0]
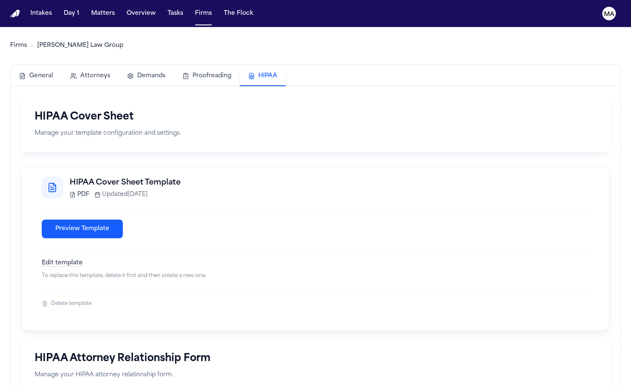
click at [240, 67] on button "HIPAA" at bounding box center [263, 76] width 46 height 19
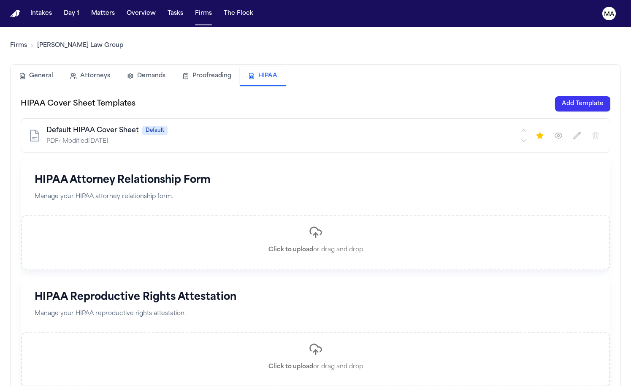
click at [562, 131] on icon "button" at bounding box center [558, 135] width 8 height 8
click at [579, 128] on button "button" at bounding box center [576, 135] width 15 height 15
click at [46, 128] on input "**********" at bounding box center [113, 135] width 135 height 15
click at [97, 128] on input "**********" at bounding box center [113, 135] width 135 height 15
click at [105, 128] on input "**********" at bounding box center [113, 135] width 135 height 15
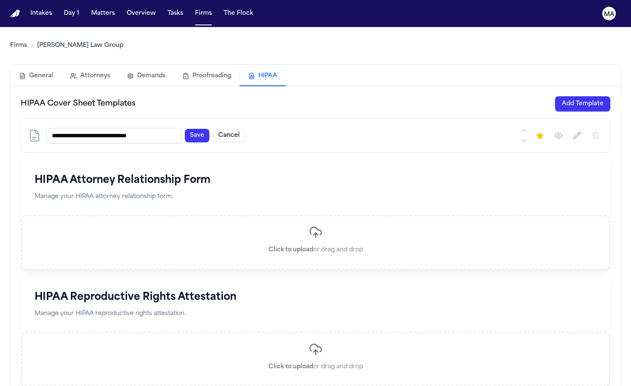
type input "**********"
click at [185, 129] on button "Save" at bounding box center [197, 136] width 24 height 14
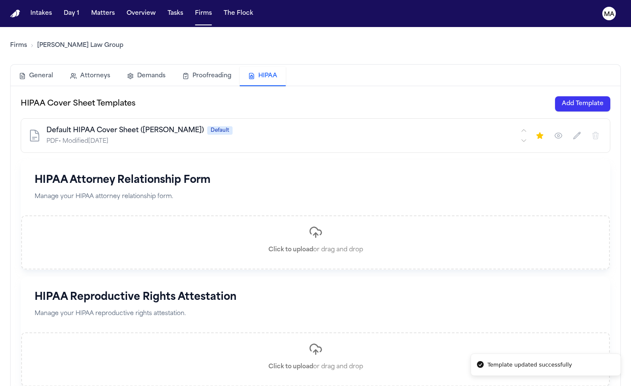
click at [184, 257] on main "Firms [PERSON_NAME] Law Group General Attorneys Demands Proofreading HIPAA HIPA…" at bounding box center [315, 206] width 631 height 359
click at [579, 96] on button "Add Template" at bounding box center [582, 103] width 55 height 15
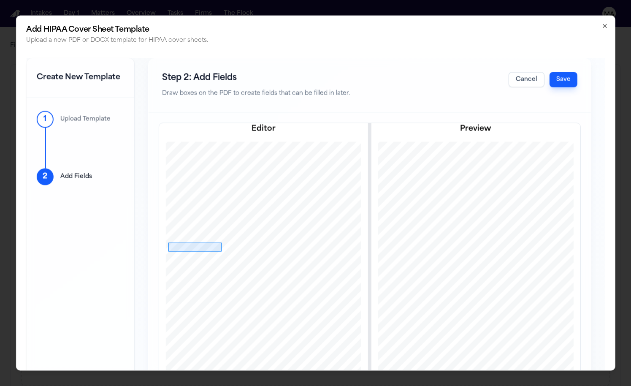
drag, startPoint x: 127, startPoint y: 190, endPoint x: 181, endPoint y: 199, distance: 53.9
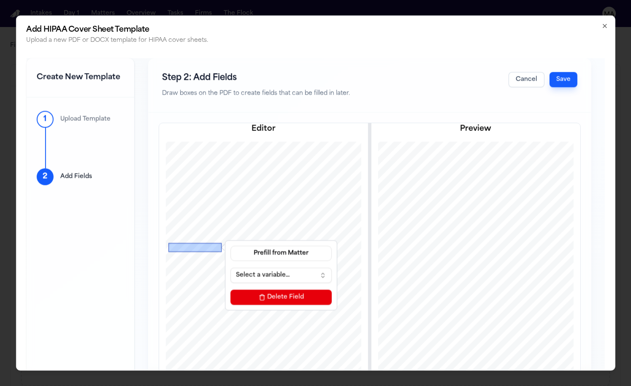
click at [230, 267] on button "Select a variable..." at bounding box center [280, 274] width 101 height 15
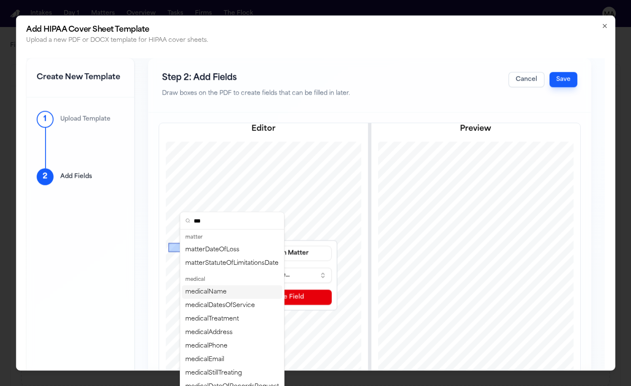
type input "***"
click at [211, 285] on div "medicalName" at bounding box center [232, 292] width 100 height 14
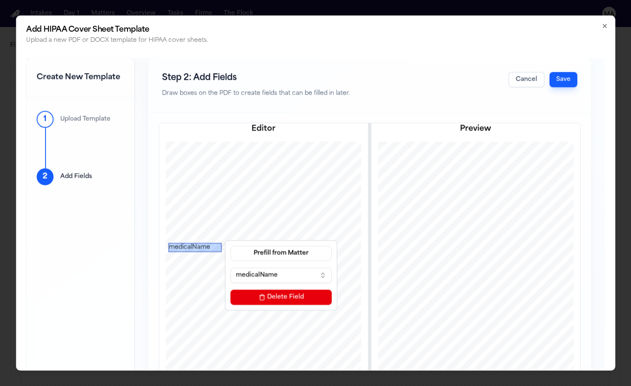
click at [168, 243] on div "medicalName" at bounding box center [194, 247] width 53 height 9
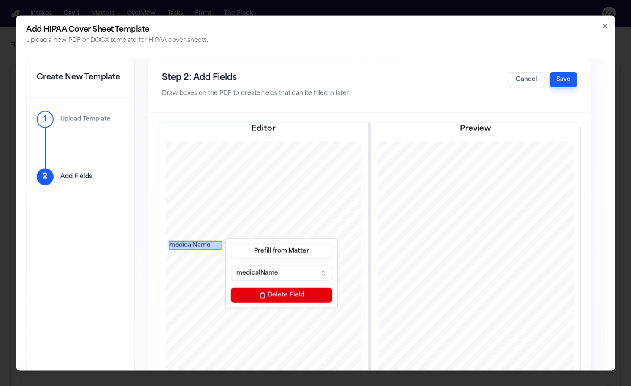
click at [169, 240] on div "medicalName" at bounding box center [195, 244] width 53 height 9
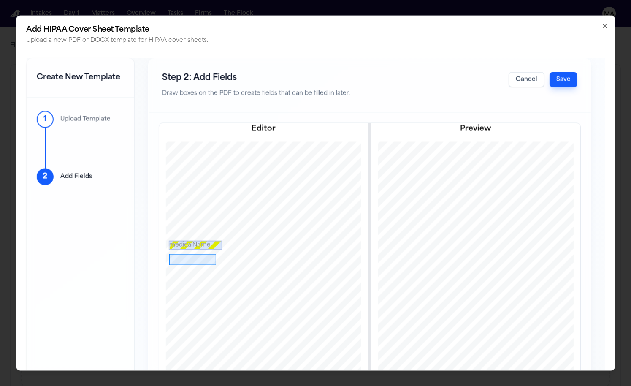
drag, startPoint x: 128, startPoint y: 202, endPoint x: 175, endPoint y: 213, distance: 48.1
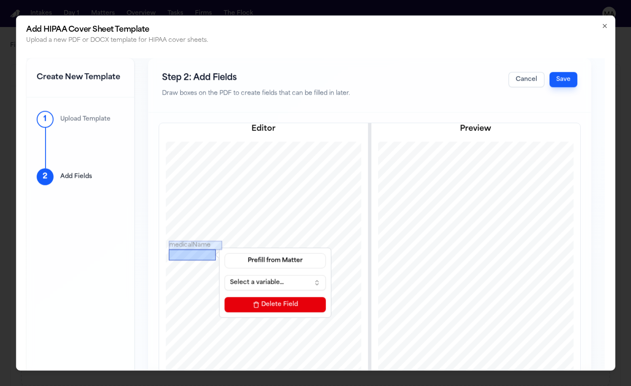
drag, startPoint x: 150, startPoint y: 208, endPoint x: 150, endPoint y: 203, distance: 5.1
click at [169, 249] on div at bounding box center [192, 254] width 47 height 11
click at [224, 275] on button "Select a variable..." at bounding box center [274, 282] width 101 height 15
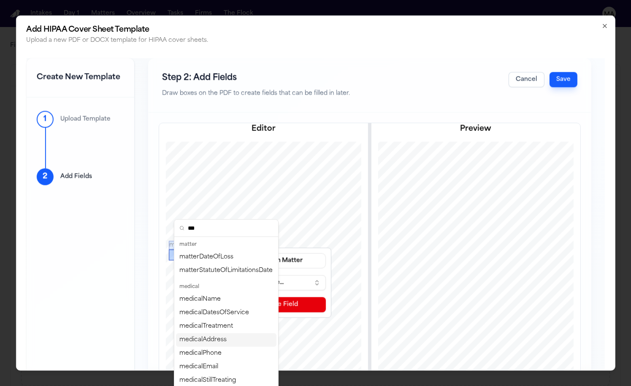
type input "***"
click at [215, 333] on div "medicalAddress" at bounding box center [226, 340] width 100 height 14
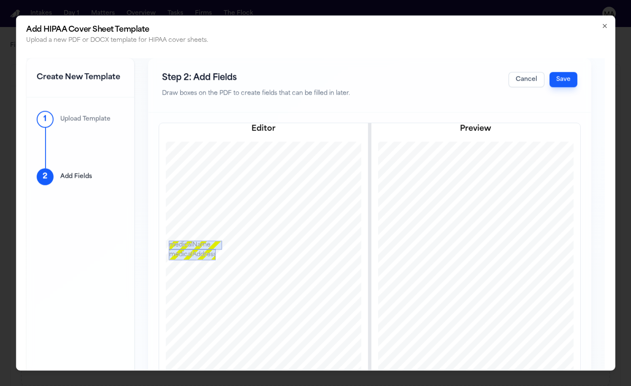
click at [169, 249] on div "medicalAddress" at bounding box center [192, 254] width 47 height 11
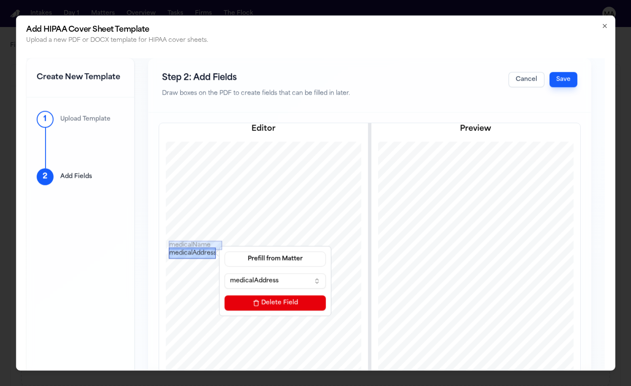
click at [169, 247] on div "medicalAddress" at bounding box center [192, 252] width 47 height 11
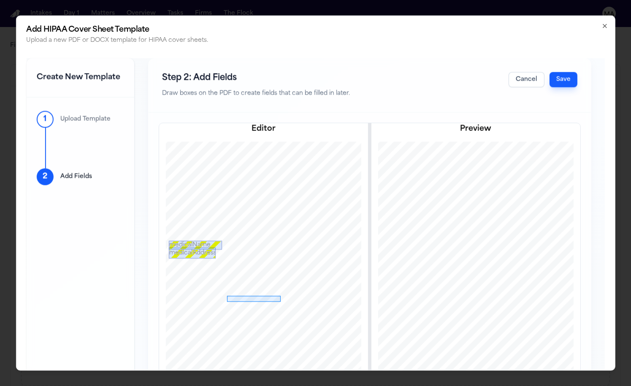
drag, startPoint x: 186, startPoint y: 243, endPoint x: 240, endPoint y: 249, distance: 53.9
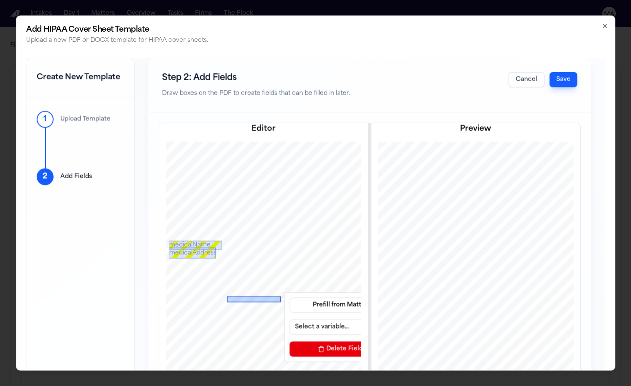
click at [289, 319] on button "Select a variable..." at bounding box center [339, 326] width 101 height 15
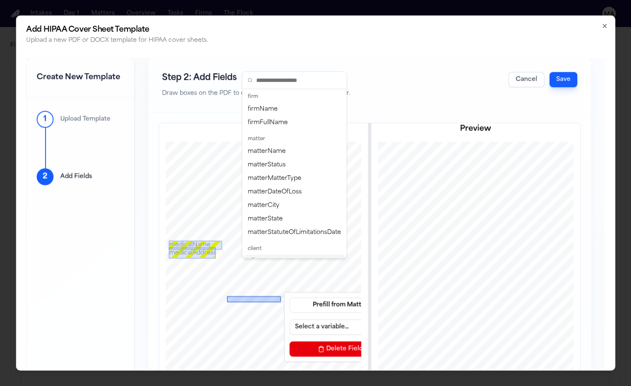
click at [265, 254] on div "clientName" at bounding box center [294, 261] width 100 height 14
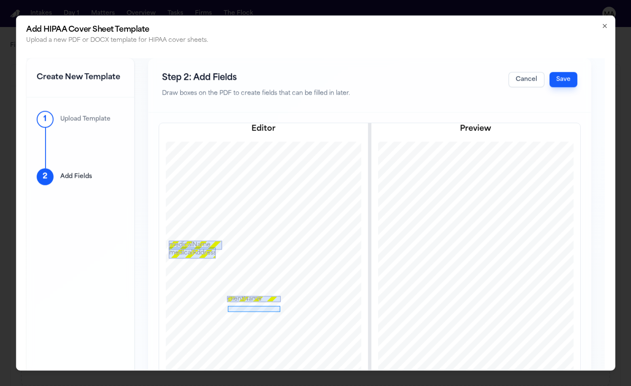
drag, startPoint x: 187, startPoint y: 254, endPoint x: 240, endPoint y: 259, distance: 53.5
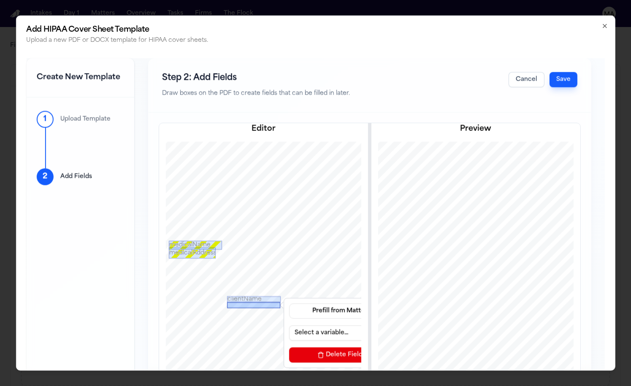
drag, startPoint x: 205, startPoint y: 257, endPoint x: 205, endPoint y: 253, distance: 4.3
click at [227, 302] on div at bounding box center [253, 305] width 53 height 6
click at [289, 325] on button "Select a variable..." at bounding box center [339, 332] width 101 height 15
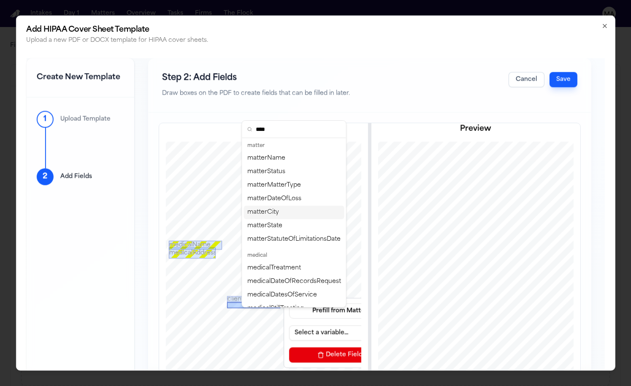
type input "****"
click at [282, 192] on div "matterDateOfLoss" at bounding box center [294, 199] width 100 height 14
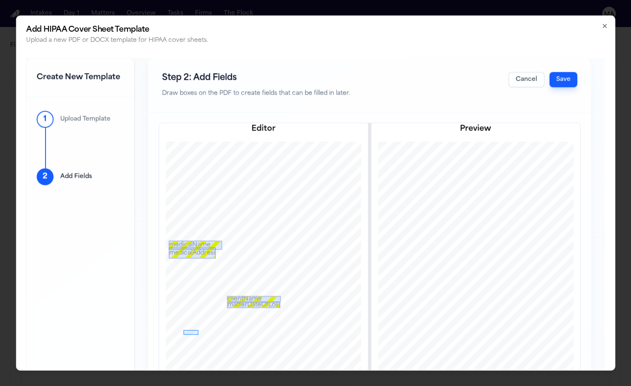
drag, startPoint x: 143, startPoint y: 278, endPoint x: 157, endPoint y: 282, distance: 15.5
click at [207, 352] on button "Select a variable..." at bounding box center [257, 359] width 101 height 15
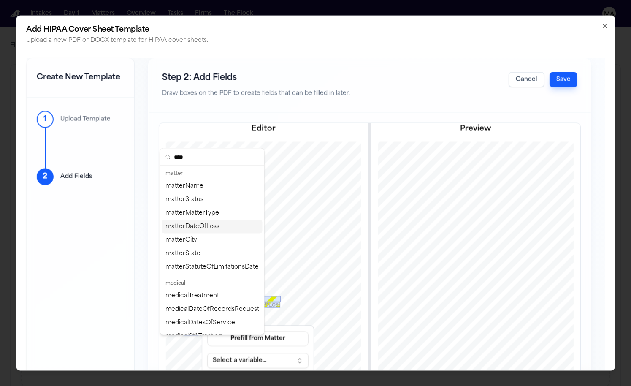
type input "****"
click at [195, 220] on div "matterDateOfLoss" at bounding box center [212, 227] width 100 height 14
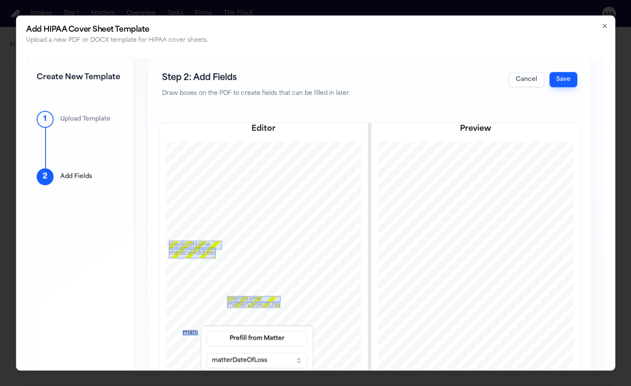
click at [183, 330] on div "matterDateOfLoss" at bounding box center [190, 332] width 15 height 5
drag, startPoint x: 150, startPoint y: 282, endPoint x: 150, endPoint y: 289, distance: 7.2
click at [183, 339] on div at bounding box center [190, 341] width 15 height 4
click at [183, 327] on div "matterDateOfLoss" at bounding box center [190, 333] width 15 height 12
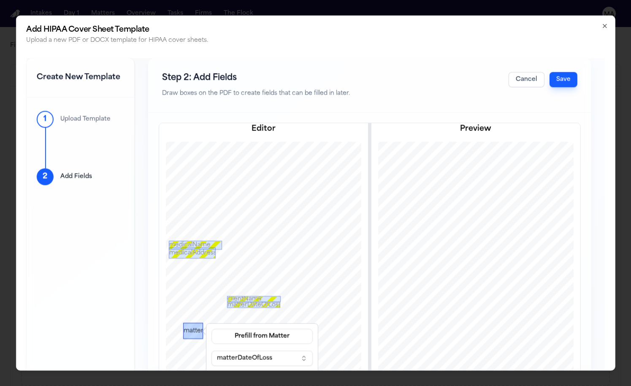
drag, startPoint x: 156, startPoint y: 275, endPoint x: 164, endPoint y: 269, distance: 10.0
drag, startPoint x: 164, startPoint y: 290, endPoint x: 160, endPoint y: 286, distance: 5.7
click at [197, 330] on div at bounding box center [201, 334] width 8 height 8
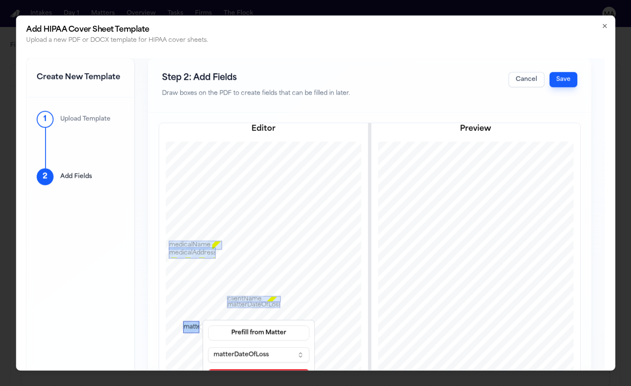
click at [195, 328] on div at bounding box center [199, 332] width 8 height 8
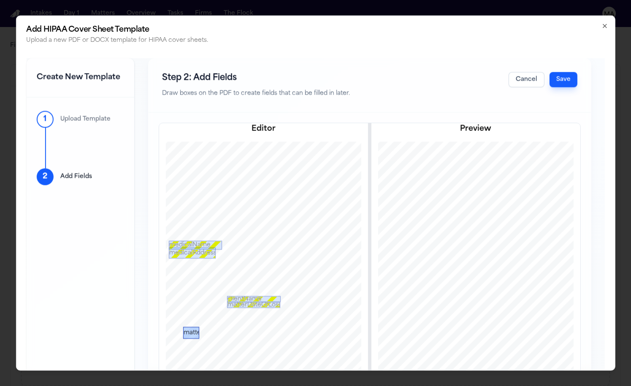
click at [183, 327] on div "matterDateOfLoss" at bounding box center [191, 333] width 16 height 12
drag, startPoint x: 151, startPoint y: 280, endPoint x: 151, endPoint y: 286, distance: 5.5
click at [182, 326] on div "matterDateOfLoss" at bounding box center [190, 332] width 16 height 12
drag, startPoint x: 150, startPoint y: 285, endPoint x: 150, endPoint y: 279, distance: 5.5
click at [182, 329] on div "matterDateOfLoss" at bounding box center [190, 332] width 16 height 6
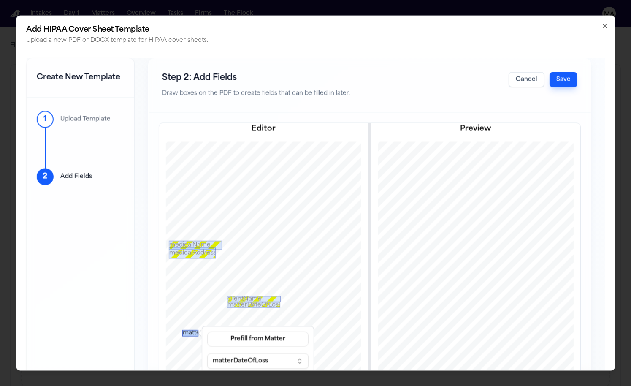
click at [182, 330] on div "matterDateOfLoss" at bounding box center [190, 333] width 16 height 6
click at [183, 329] on div "matterDateOfLoss" at bounding box center [191, 332] width 16 height 6
click at [183, 330] on div "matterDateOfLoss" at bounding box center [191, 333] width 16 height 6
drag, startPoint x: 139, startPoint y: 216, endPoint x: 200, endPoint y: 222, distance: 61.1
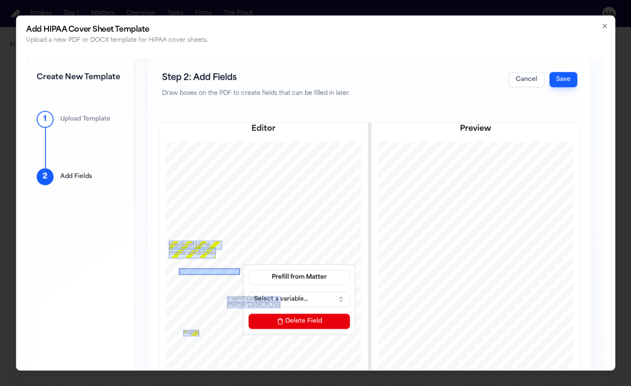
click at [180, 268] on div at bounding box center [209, 271] width 61 height 6
click at [249, 291] on button "Select a variable..." at bounding box center [299, 298] width 101 height 15
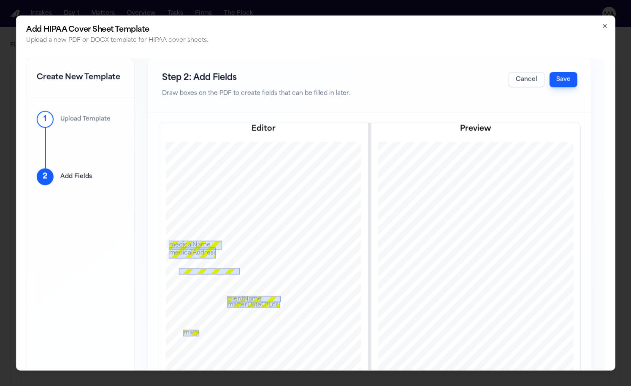
click at [186, 268] on div at bounding box center [209, 271] width 61 height 6
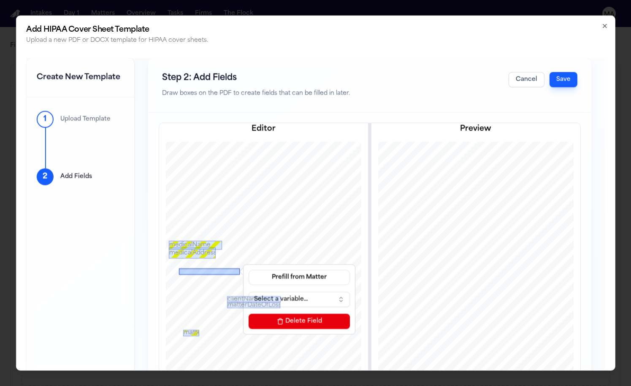
click at [249, 291] on button "Select a variable..." at bounding box center [299, 298] width 101 height 15
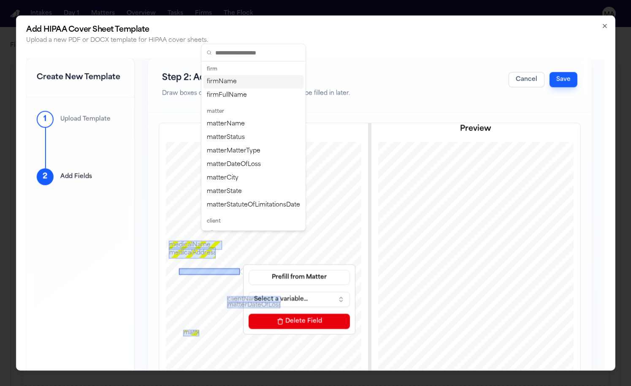
click at [262, 266] on div "Prefill from Matter Select a variable... Delete Field" at bounding box center [299, 299] width 108 height 66
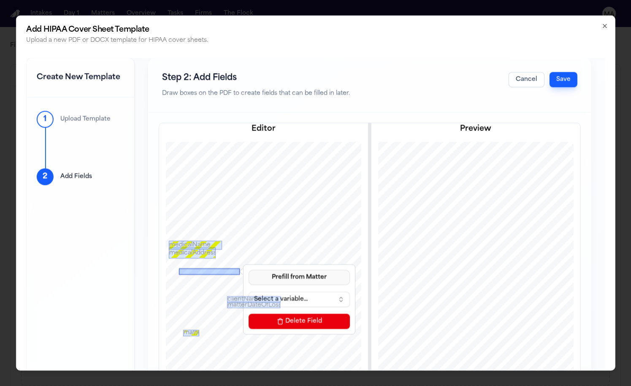
click at [249, 269] on button "Prefill from Matter" at bounding box center [299, 276] width 101 height 15
click at [245, 266] on div "Prefill from Matter Select a variable... Delete Field" at bounding box center [299, 299] width 108 height 66
click at [249, 269] on button "Prefill from Matter" at bounding box center [299, 276] width 101 height 15
click at [245, 266] on div "Prefill from Matter Select a variable... Delete Field" at bounding box center [299, 299] width 108 height 66
click at [249, 269] on button "Prefill from Matter" at bounding box center [299, 276] width 101 height 15
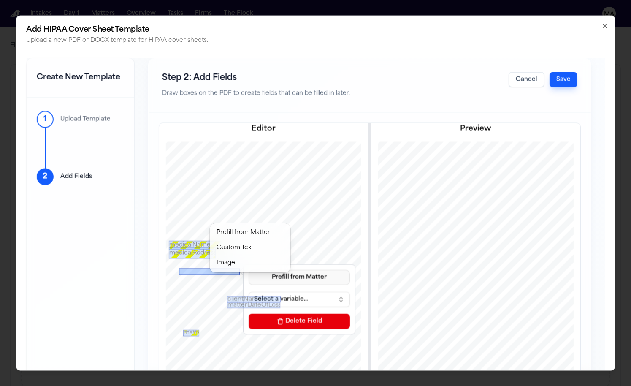
click at [245, 266] on div "Prefill from Matter Select a variable... Delete Field" at bounding box center [299, 299] width 108 height 66
click at [179, 268] on div at bounding box center [209, 271] width 61 height 6
click at [255, 313] on button "Delete Field" at bounding box center [299, 320] width 101 height 15
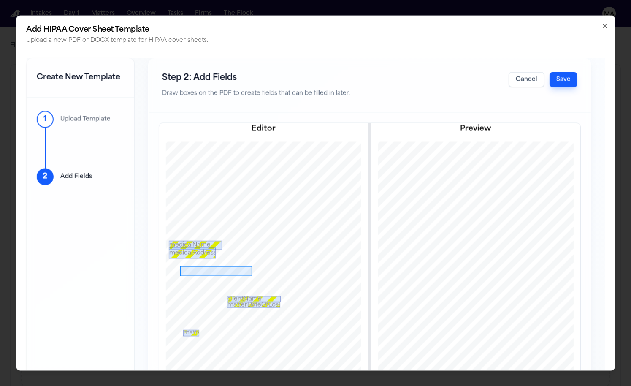
drag, startPoint x: 139, startPoint y: 214, endPoint x: 211, endPoint y: 224, distance: 72.4
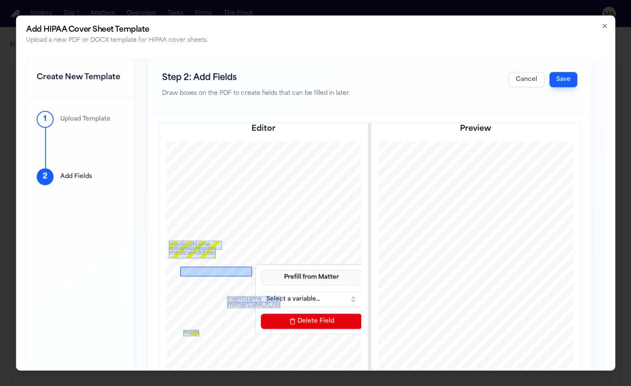
click at [261, 269] on button "Prefill from Matter" at bounding box center [311, 276] width 101 height 15
click at [257, 266] on div "Prefill from Matter Select a variable... Delete Field" at bounding box center [311, 299] width 108 height 66
click at [261, 269] on button "Prefill from Matter" at bounding box center [311, 276] width 101 height 15
click at [257, 266] on div "Prefill from Matter Select a variable... Delete Field" at bounding box center [311, 299] width 108 height 66
click at [261, 269] on button "Prefill from Matter" at bounding box center [311, 276] width 101 height 15
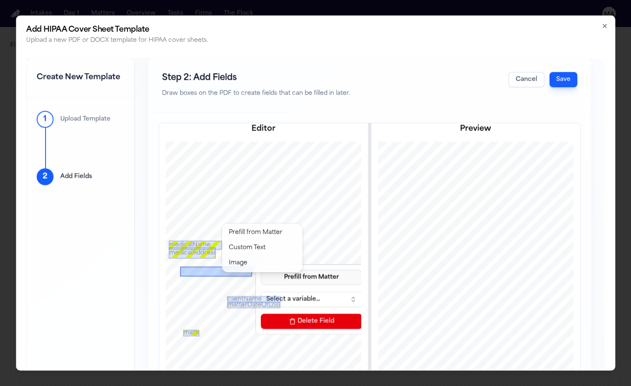
click at [257, 266] on div "Prefill from Matter Select a variable... Delete Field" at bounding box center [311, 299] width 108 height 66
click at [180, 266] on div at bounding box center [216, 271] width 72 height 10
click at [261, 269] on button "Prefill from Matter" at bounding box center [311, 276] width 101 height 15
click at [257, 266] on div "Prefill from Matter Select a variable... Delete Field" at bounding box center [311, 299] width 108 height 66
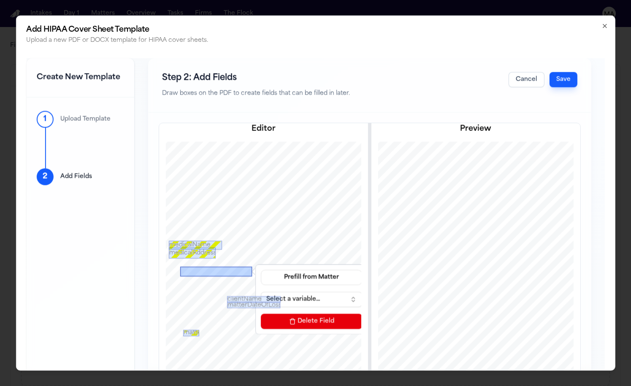
click at [261, 291] on button "Select a variable..." at bounding box center [311, 298] width 101 height 15
click at [278, 266] on div "Prefill from Matter Select a variable... Delete Field" at bounding box center [311, 299] width 108 height 66
click at [261, 269] on button "Prefill from Matter" at bounding box center [311, 276] width 101 height 15
click at [257, 266] on div "Prefill from Matter Select a variable... Delete Field" at bounding box center [311, 299] width 108 height 66
click at [261, 269] on button "Prefill from Matter" at bounding box center [311, 276] width 101 height 15
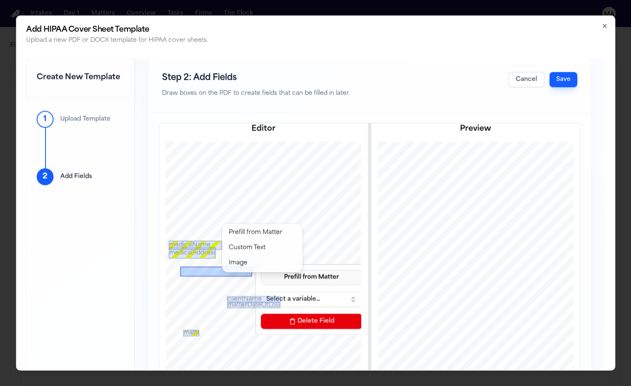
click at [257, 266] on div "Prefill from Matter Select a variable... Delete Field" at bounding box center [311, 299] width 108 height 66
click at [180, 267] on div at bounding box center [216, 272] width 72 height 10
click at [260, 292] on button "Select a variable..." at bounding box center [310, 299] width 101 height 15
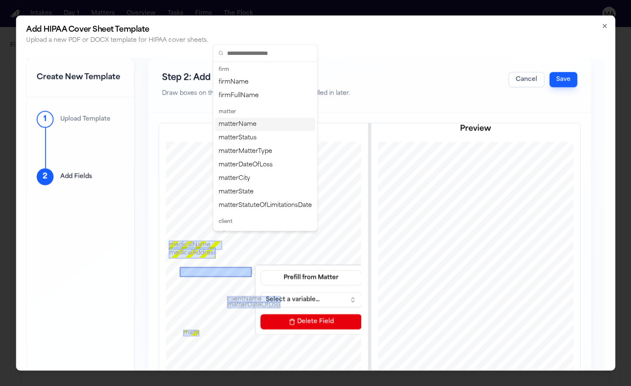
click at [276, 266] on div "Prefill from Matter Select a variable... Delete Field" at bounding box center [311, 299] width 108 height 66
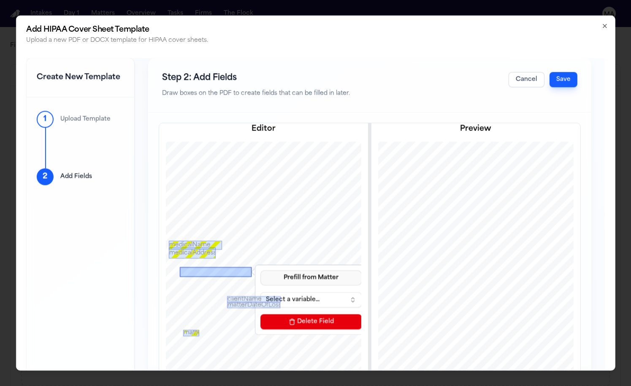
click at [261, 270] on button "Prefill from Matter" at bounding box center [310, 277] width 101 height 15
click at [257, 266] on div "Prefill from Matter Select a variable... Delete Field" at bounding box center [311, 299] width 108 height 66
click at [260, 292] on button "Select a variable..." at bounding box center [310, 299] width 101 height 15
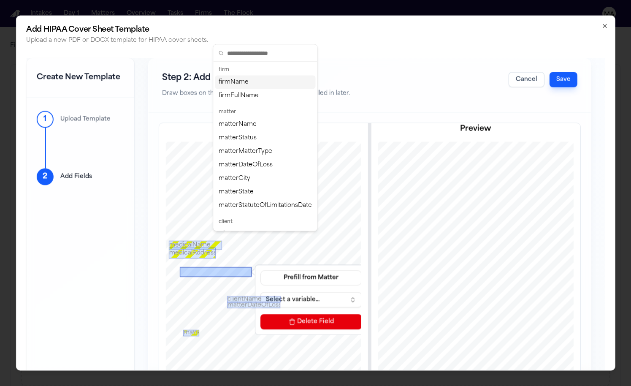
click at [260, 292] on button "Select a variable..." at bounding box center [310, 299] width 101 height 15
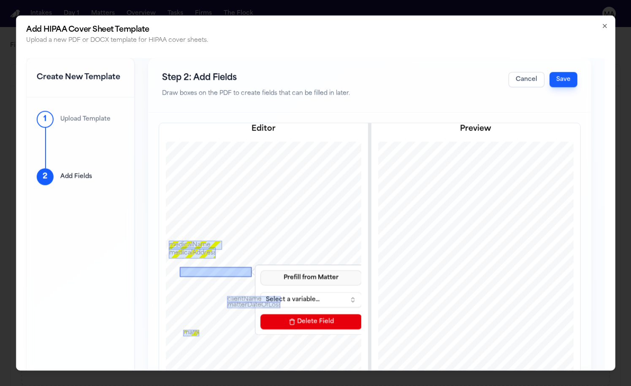
click at [260, 270] on button "Prefill from Matter" at bounding box center [310, 277] width 101 height 15
click at [257, 266] on div "Prefill from Matter Select a variable... Delete Field" at bounding box center [311, 299] width 108 height 66
click at [260, 270] on button "Prefill from Matter" at bounding box center [310, 277] width 101 height 15
click at [257, 266] on div "Prefill from Matter Select a variable... Delete Field" at bounding box center [311, 299] width 108 height 66
click at [260, 292] on button "Select a variable..." at bounding box center [310, 299] width 101 height 15
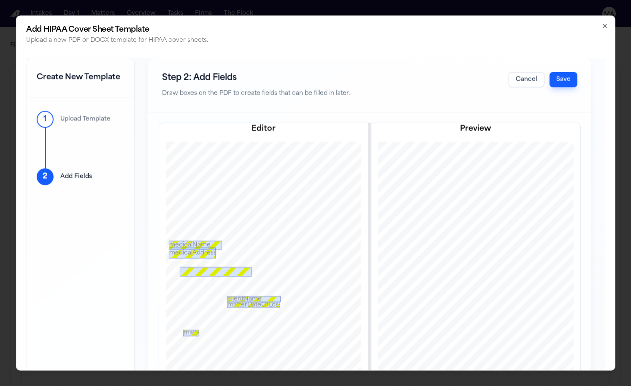
click at [180, 267] on div at bounding box center [216, 272] width 72 height 10
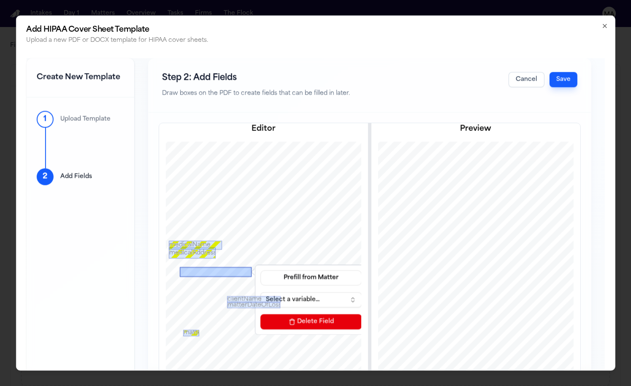
click at [180, 267] on div at bounding box center [216, 272] width 72 height 10
click at [265, 313] on button "Delete Field" at bounding box center [310, 320] width 101 height 15
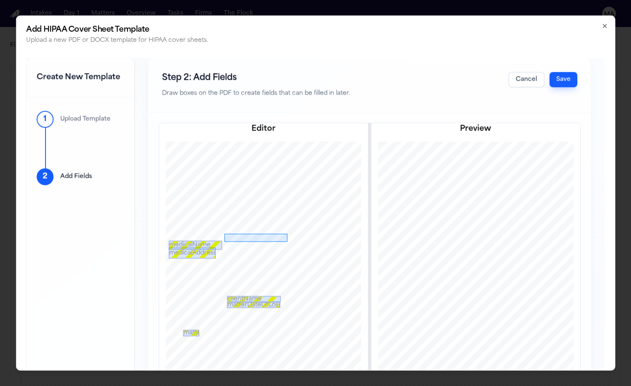
drag, startPoint x: 184, startPoint y: 181, endPoint x: 246, endPoint y: 189, distance: 63.4
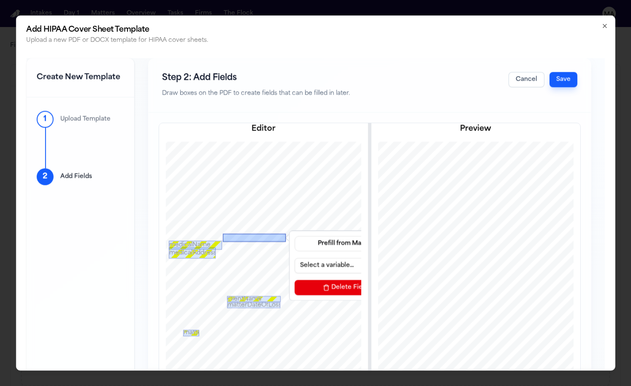
click at [223, 233] on div at bounding box center [254, 237] width 63 height 8
click at [294, 257] on button "Select a variable..." at bounding box center [344, 264] width 101 height 15
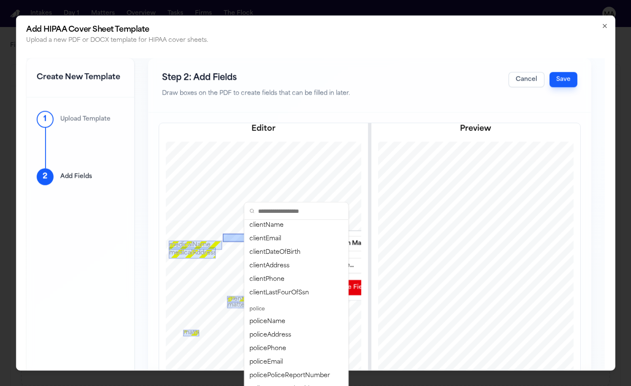
scroll to position [148, 0]
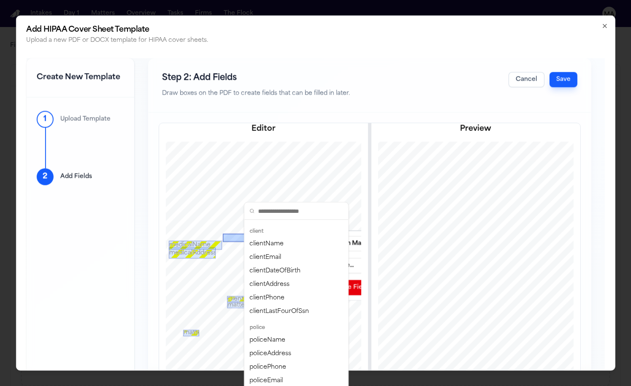
click at [223, 233] on div at bounding box center [254, 237] width 63 height 8
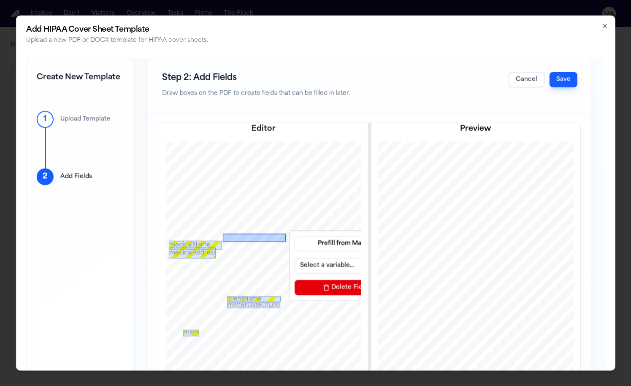
click at [294, 279] on button "Delete Field" at bounding box center [344, 286] width 101 height 15
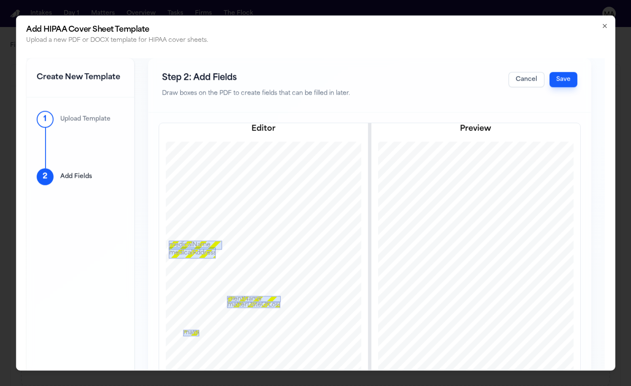
click at [577, 72] on button "Save" at bounding box center [563, 79] width 28 height 15
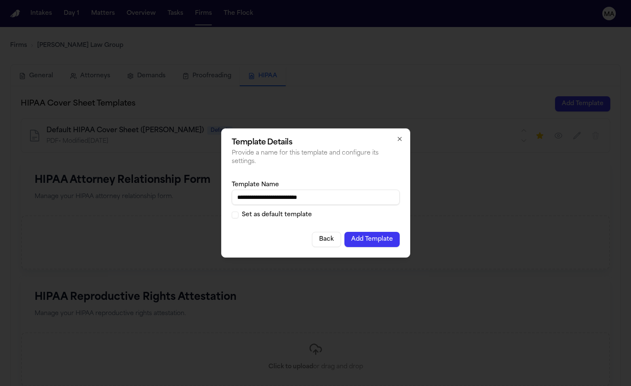
type input "**********"
click at [349, 232] on button "Add Template" at bounding box center [371, 239] width 55 height 15
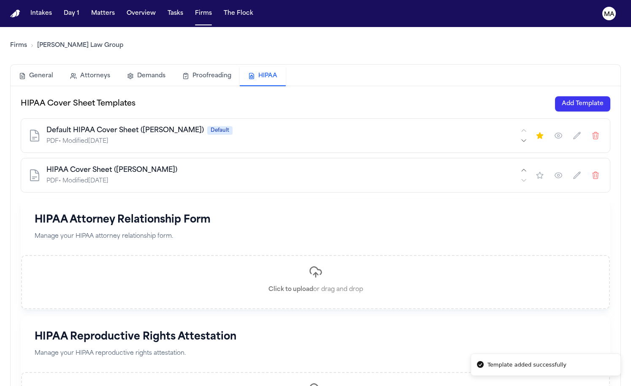
click at [209, 282] on main "Firms Romanow Law Group General Attorneys Demands Proofreading HIPAA HIPAA Cove…" at bounding box center [315, 206] width 631 height 359
click at [579, 96] on button "Add Template" at bounding box center [582, 103] width 55 height 15
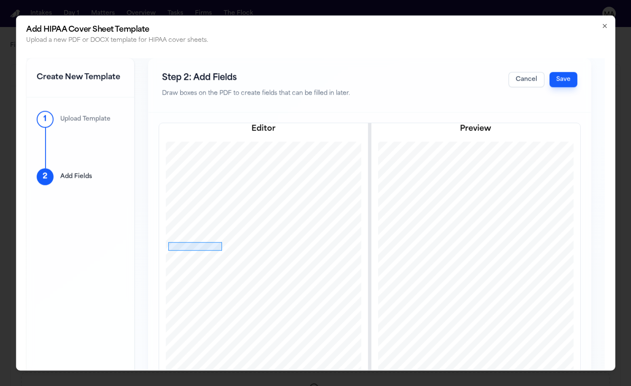
drag, startPoint x: 127, startPoint y: 190, endPoint x: 181, endPoint y: 198, distance: 54.2
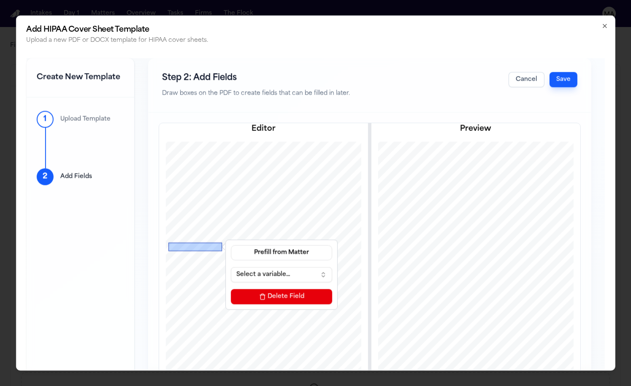
click at [231, 267] on button "Select a variable..." at bounding box center [281, 274] width 101 height 15
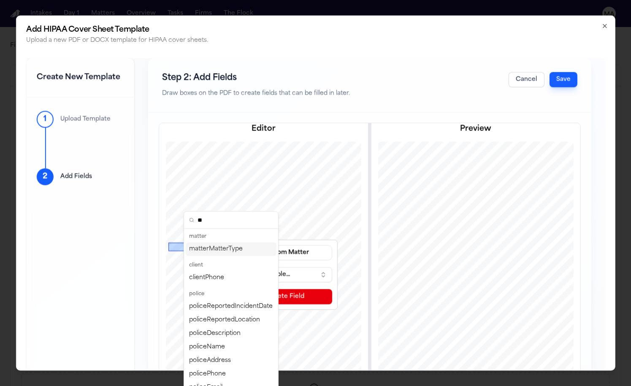
type input "*"
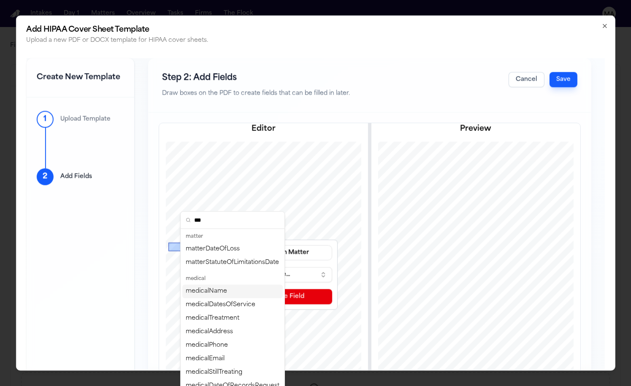
type input "***"
click at [208, 284] on div "medicalName" at bounding box center [232, 291] width 100 height 14
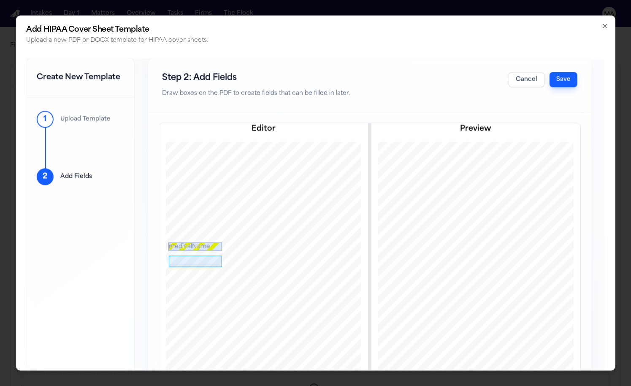
drag, startPoint x: 128, startPoint y: 203, endPoint x: 181, endPoint y: 215, distance: 54.4
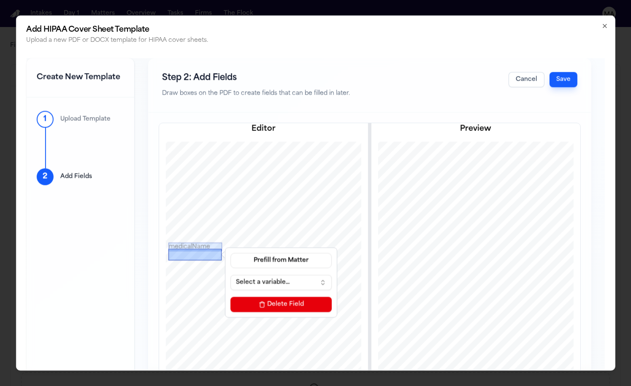
drag, startPoint x: 158, startPoint y: 211, endPoint x: 158, endPoint y: 204, distance: 6.8
click at [168, 249] on div at bounding box center [194, 254] width 53 height 11
click at [230, 274] on button "Select a variable..." at bounding box center [280, 281] width 101 height 15
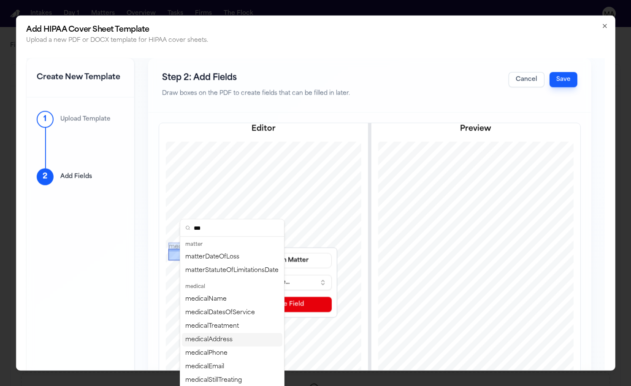
type input "***"
click at [199, 333] on div "medicalAddress" at bounding box center [232, 340] width 100 height 14
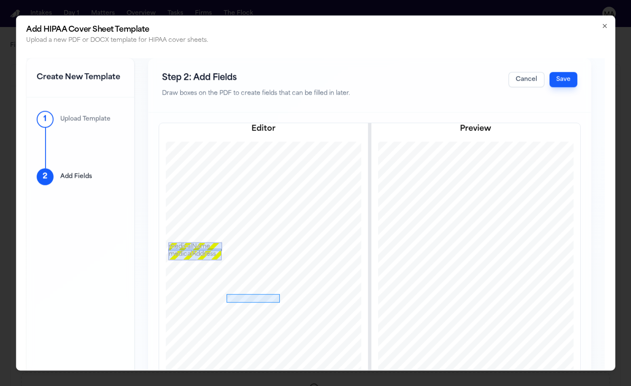
drag, startPoint x: 186, startPoint y: 242, endPoint x: 239, endPoint y: 250, distance: 53.8
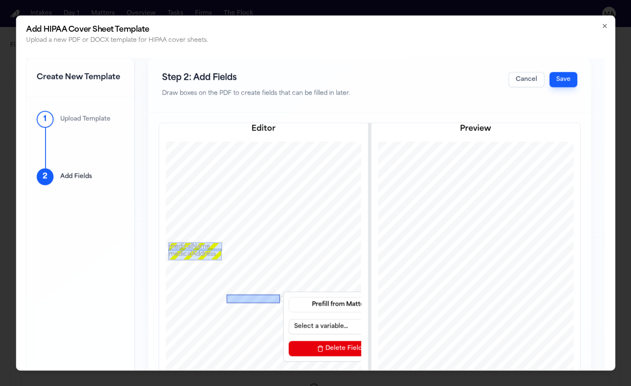
click at [289, 319] on button "Select a variable..." at bounding box center [339, 326] width 101 height 15
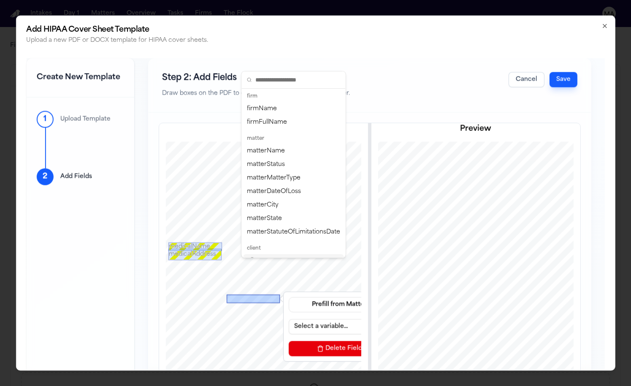
click at [265, 254] on div "clientName" at bounding box center [293, 261] width 100 height 14
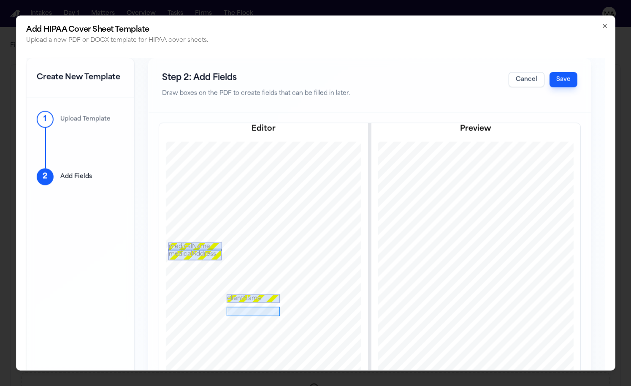
drag, startPoint x: 186, startPoint y: 254, endPoint x: 239, endPoint y: 264, distance: 54.0
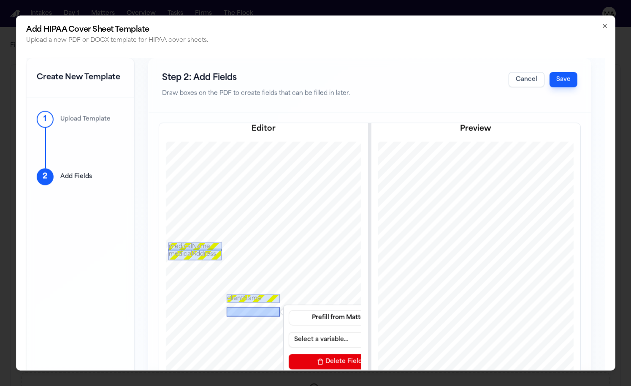
click at [289, 332] on button "Select a variable..." at bounding box center [339, 339] width 101 height 15
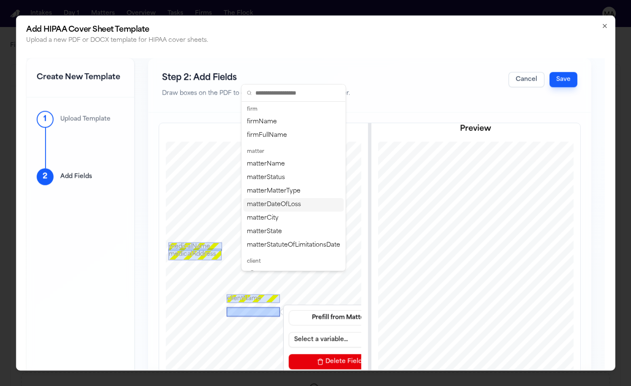
click at [274, 198] on div "matterDateOfLoss" at bounding box center [293, 205] width 100 height 14
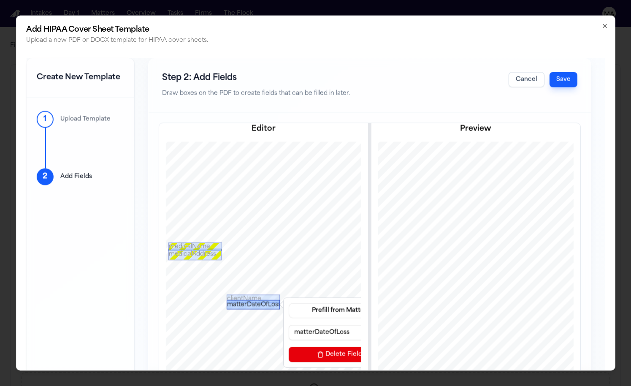
drag, startPoint x: 216, startPoint y: 257, endPoint x: 216, endPoint y: 250, distance: 7.2
click at [227, 300] on div "matterDateOfLoss" at bounding box center [253, 304] width 53 height 9
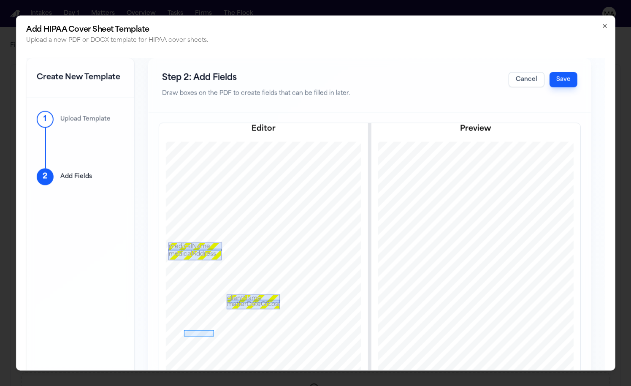
drag, startPoint x: 143, startPoint y: 278, endPoint x: 173, endPoint y: 284, distance: 30.6
click at [183, 330] on div at bounding box center [198, 333] width 30 height 6
click at [222, 353] on button "Select a variable..." at bounding box center [272, 360] width 101 height 15
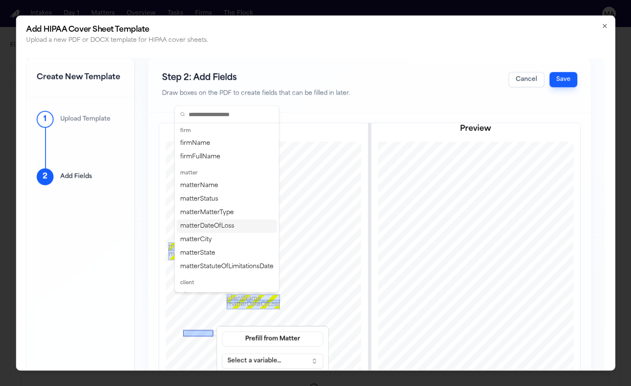
click at [202, 219] on div "matterDateOfLoss" at bounding box center [227, 226] width 100 height 14
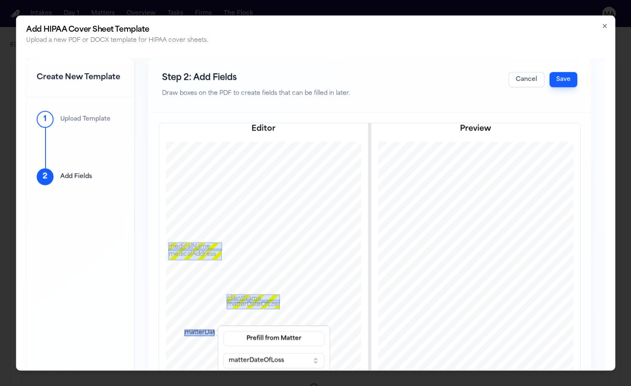
click at [184, 329] on div "matterDateOfLoss" at bounding box center [199, 332] width 30 height 6
click at [185, 329] on div "matterDateOfLoss" at bounding box center [200, 332] width 30 height 6
click at [185, 330] on div "matterDateOfLoss" at bounding box center [200, 333] width 30 height 6
click at [577, 72] on button "Save" at bounding box center [563, 79] width 28 height 15
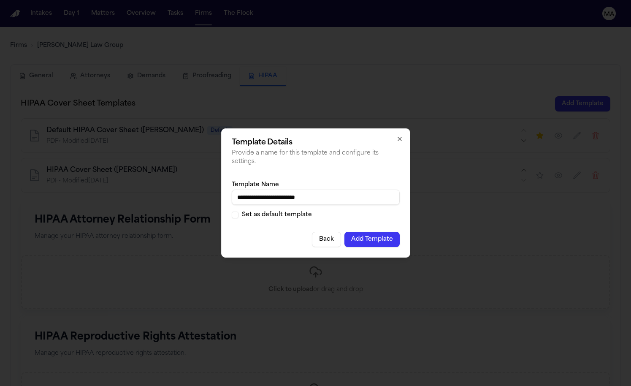
type input "**********"
click at [349, 232] on button "Add Template" at bounding box center [371, 239] width 55 height 15
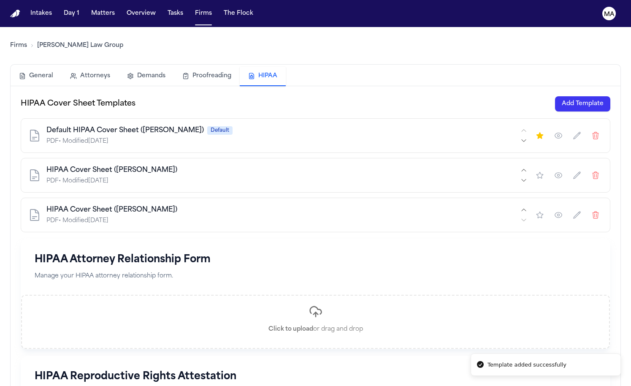
click at [154, 239] on div "HIPAA Attorney Relationship Form Manage your HIPAA attorney relationship form. …" at bounding box center [315, 294] width 589 height 110
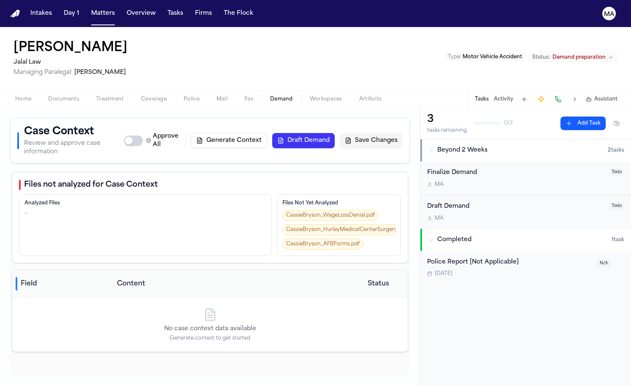
click at [283, 247] on div "Files not analyzed for Case Context Analyzed Files — Files Not Yet Analyzed Cas…" at bounding box center [210, 272] width 400 height 205
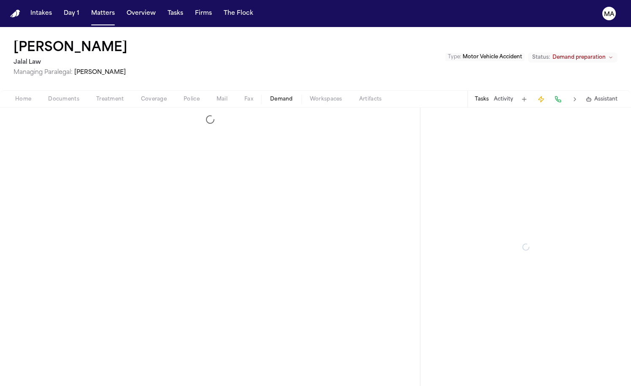
select select "**********"
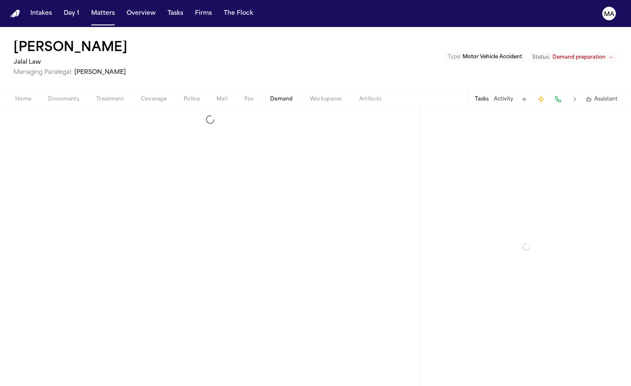
select select "**********"
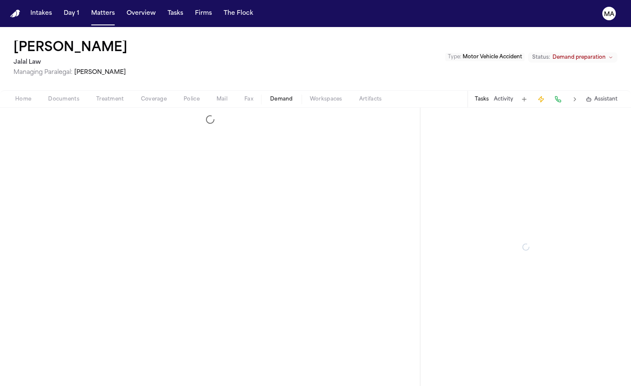
select select "**********"
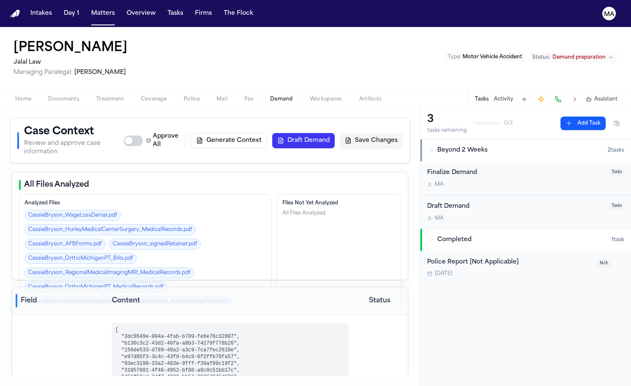
click at [208, 323] on pre "[ "3dc9649e-004a-4fab-b709-fe6e76c32807", "b136c3c2-43d2-40fa-a8b3-74279f778b26…" at bounding box center [230, 384] width 237 height 122
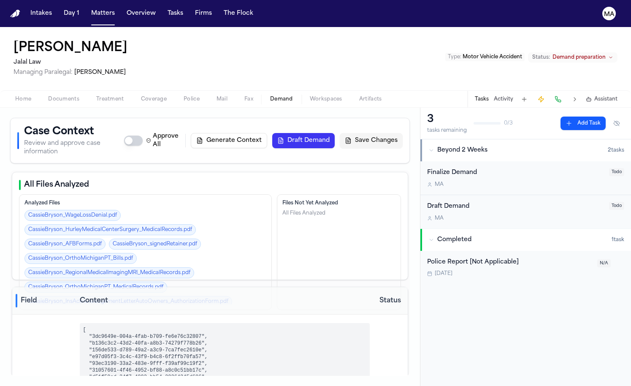
click at [335, 133] on button "Draft Demand" at bounding box center [303, 140] width 62 height 15
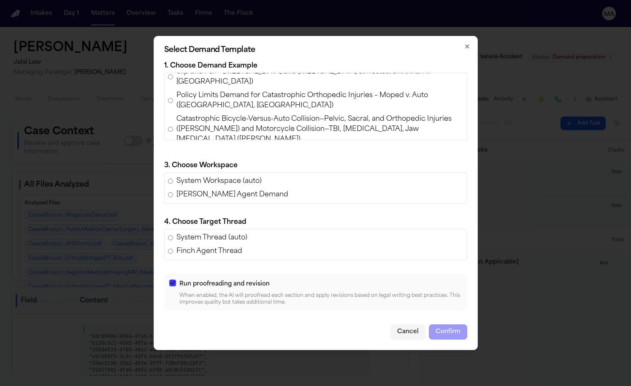
scroll to position [176, 0]
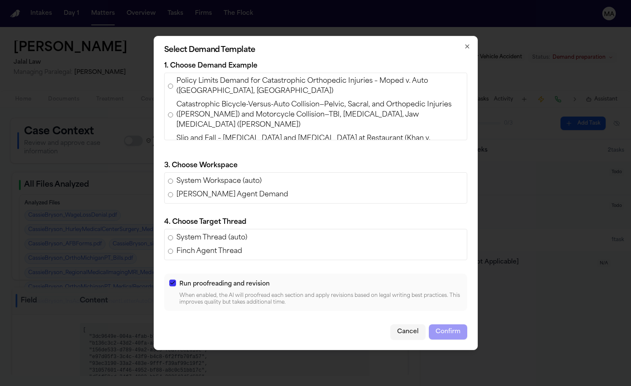
click at [259, 262] on span "Policy Limits Demand for [PERSON_NAME] v. [PERSON_NAME] [PERSON_NAME] (AAA Insu…" at bounding box center [319, 272] width 287 height 20
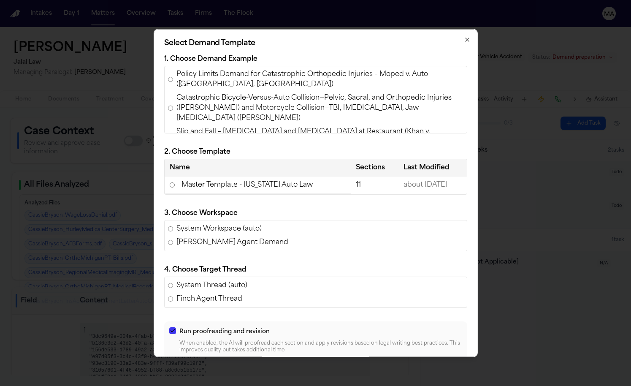
click at [257, 176] on td "Master Template - [US_STATE] Auto Law" at bounding box center [258, 184] width 186 height 17
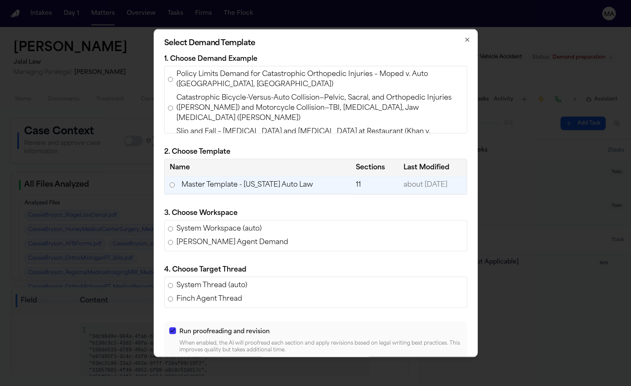
click at [176, 327] on button "button" at bounding box center [172, 330] width 7 height 7
click at [429, 371] on button "Confirm" at bounding box center [448, 378] width 38 height 15
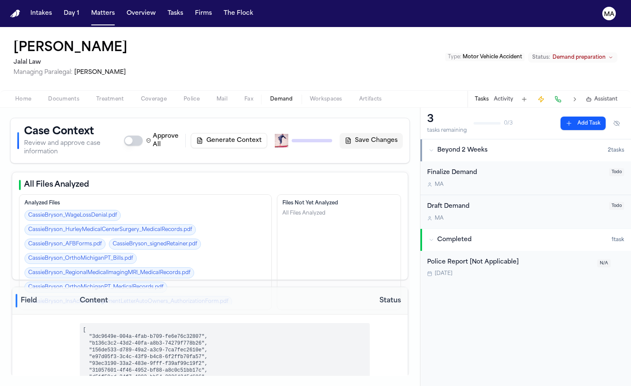
click at [566, 239] on div "3 tasks remaining 0 / 3 Add Task Beyond 2 Weeks 2 task s Finalize Demand M A To…" at bounding box center [525, 247] width 211 height 278
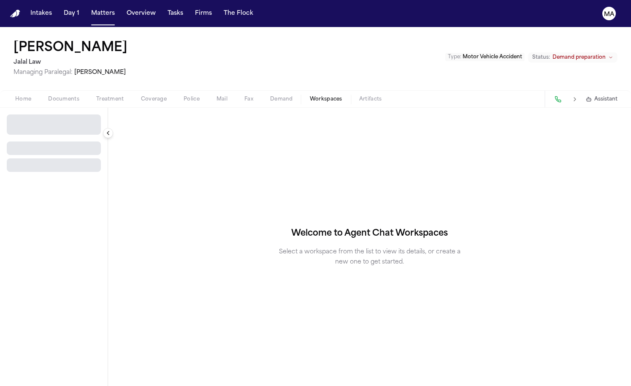
click at [310, 96] on span "Workspaces" at bounding box center [326, 99] width 32 height 7
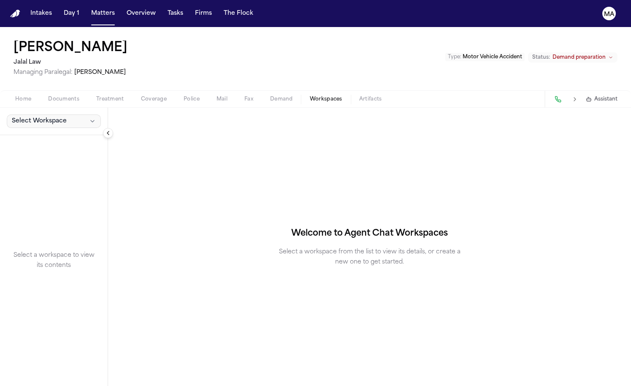
click at [38, 117] on span "Select Workspace" at bounding box center [39, 121] width 55 height 8
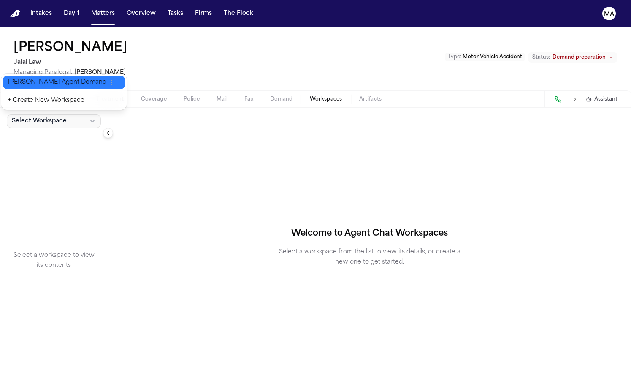
click at [36, 79] on span "[PERSON_NAME] Agent Demand" at bounding box center [57, 82] width 98 height 8
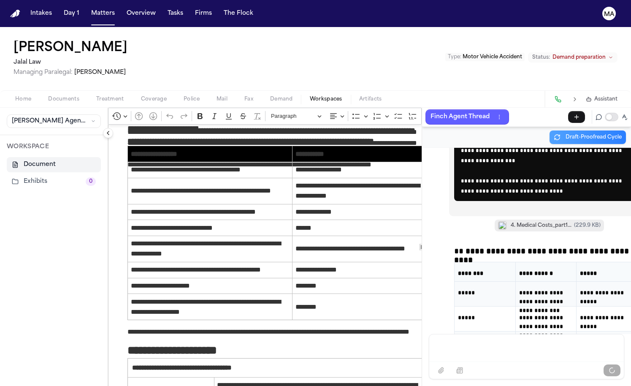
scroll to position [8019, 0]
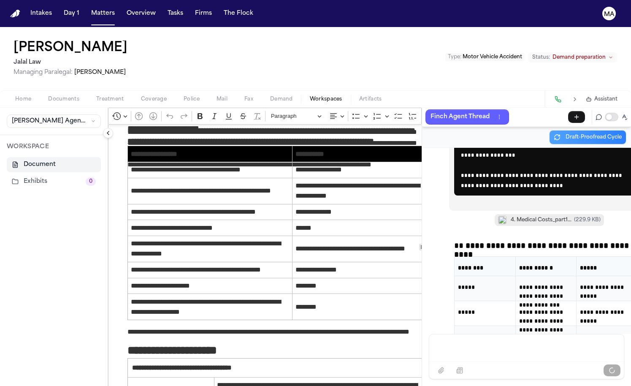
click at [487, 351] on p "Message input" at bounding box center [526, 347] width 174 height 8
click at [479, 351] on p "Message input" at bounding box center [526, 347] width 174 height 8
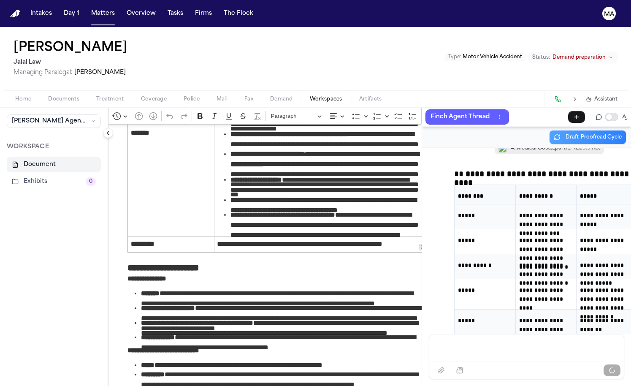
scroll to position [8096, 0]
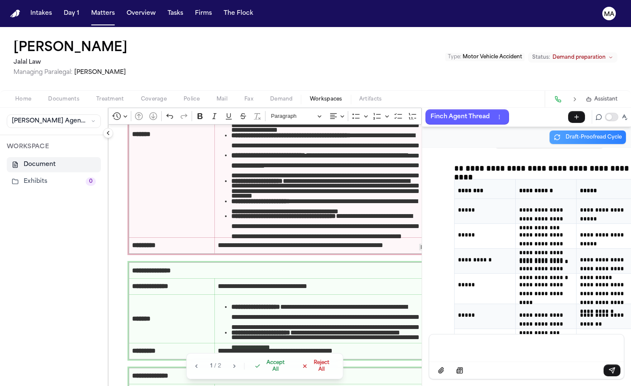
click at [263, 373] on span "Accept All" at bounding box center [275, 366] width 25 height 14
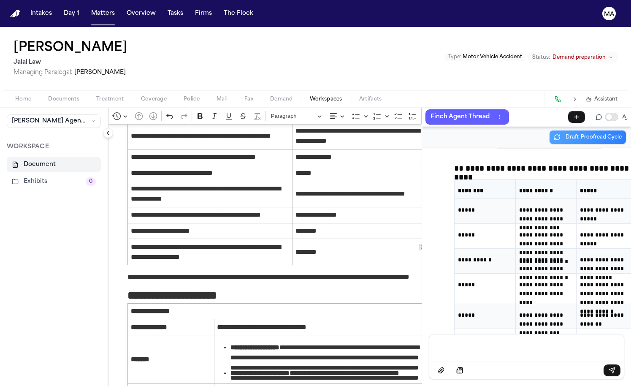
scroll to position [548, 0]
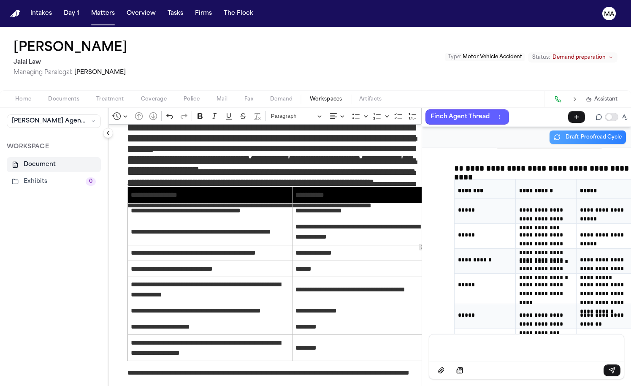
click at [458, 355] on div "Message input" at bounding box center [526, 346] width 184 height 25
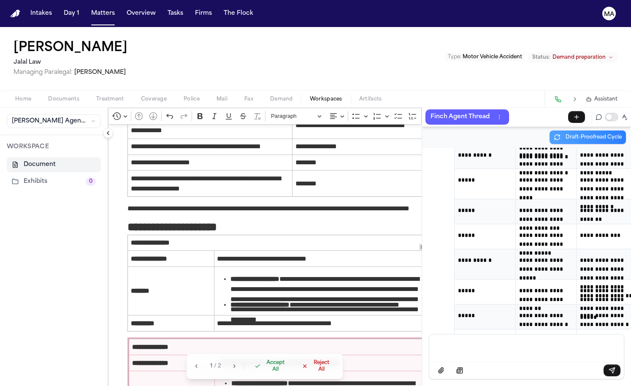
scroll to position [776, 0]
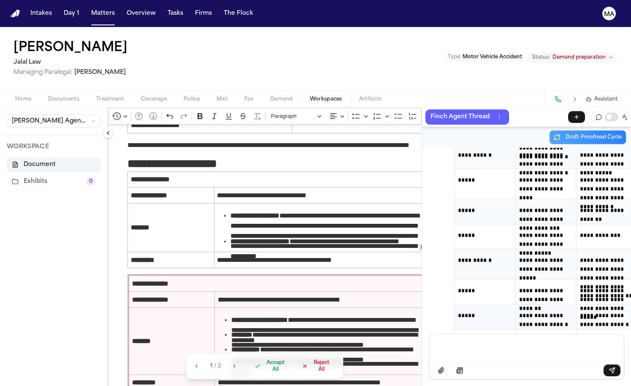
click at [263, 373] on span "Accept All" at bounding box center [275, 366] width 25 height 14
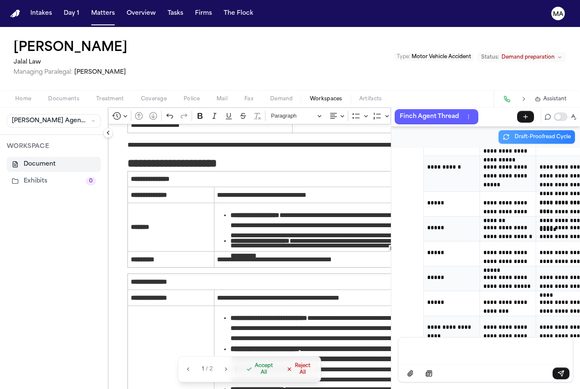
scroll to position [8979, 0]
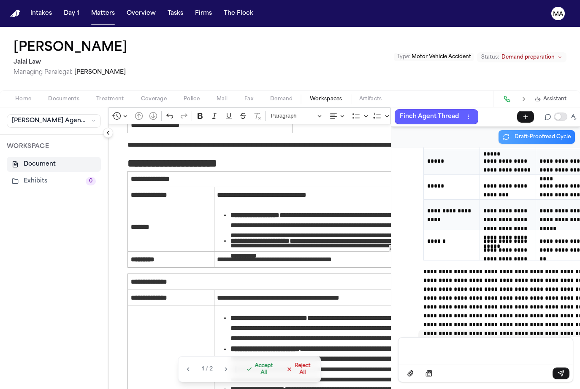
click at [255, 376] on span "Accept All" at bounding box center [264, 370] width 18 height 14
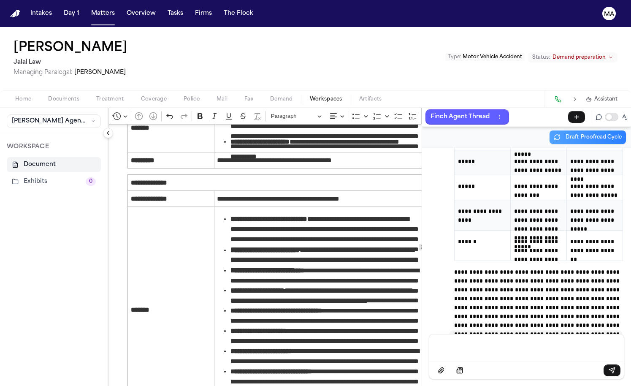
scroll to position [8310, 0]
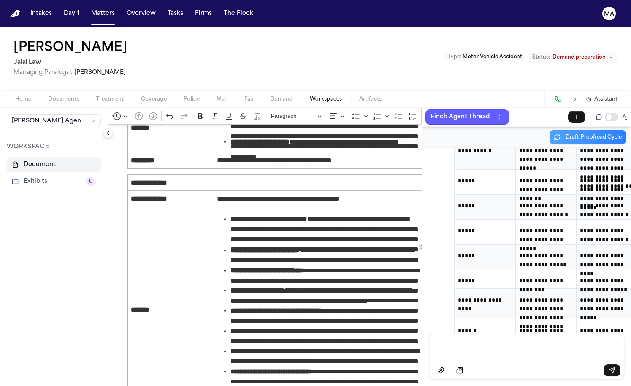
click at [435, 349] on div "Message input" at bounding box center [526, 346] width 184 height 25
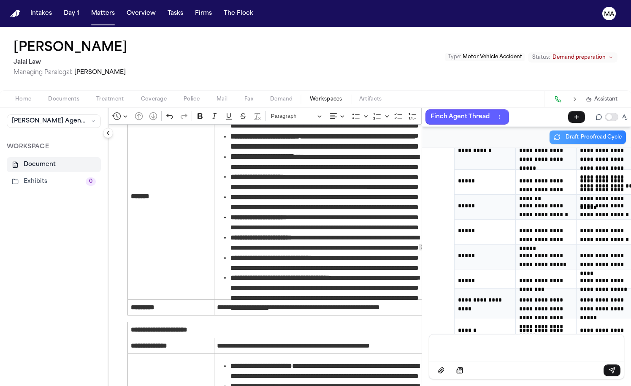
scroll to position [991, 0]
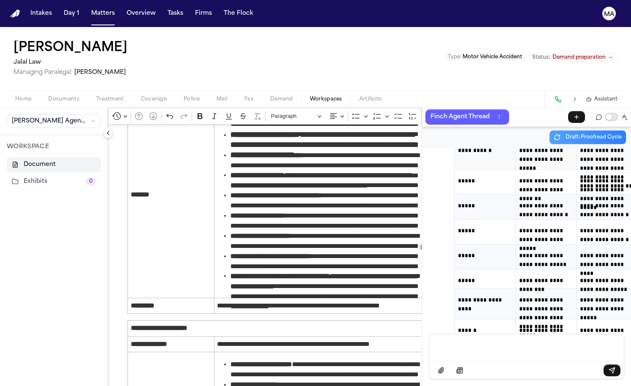
click at [450, 351] on p "Message input" at bounding box center [526, 347] width 174 height 8
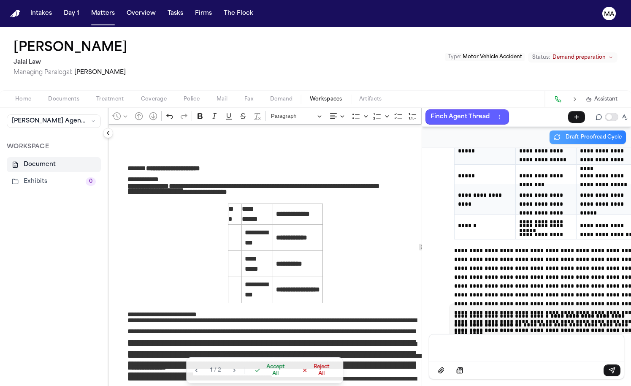
scroll to position [8420, 0]
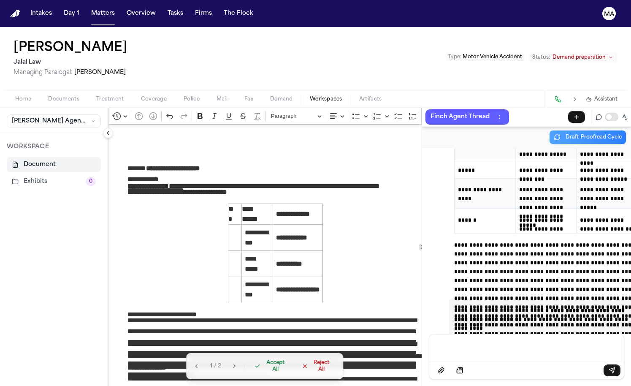
click at [263, 373] on span "Accept All" at bounding box center [275, 366] width 25 height 14
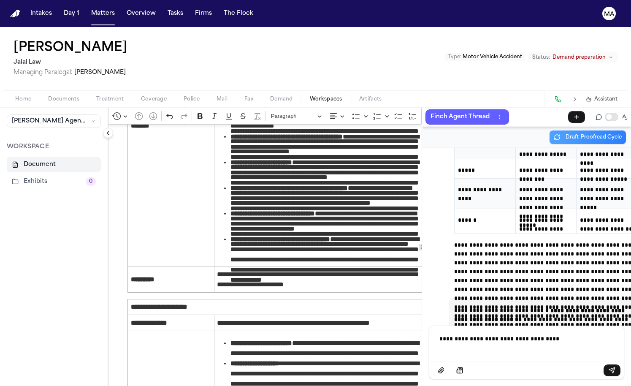
click at [494, 339] on p "**********" at bounding box center [542, 336] width 206 height 5
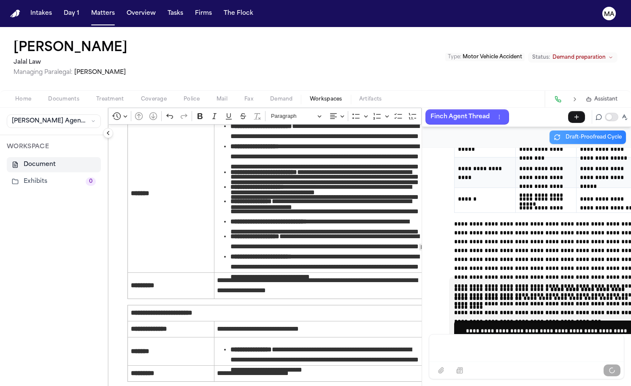
scroll to position [1249, 0]
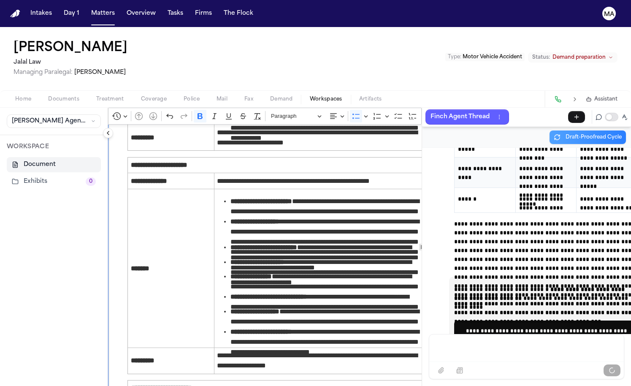
drag, startPoint x: 369, startPoint y: 236, endPoint x: 94, endPoint y: 233, distance: 275.1
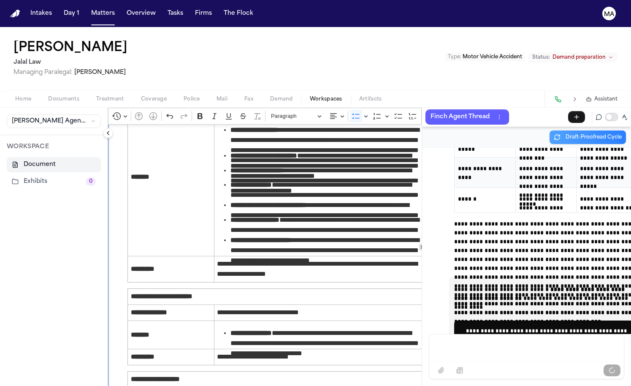
scroll to position [1356, 0]
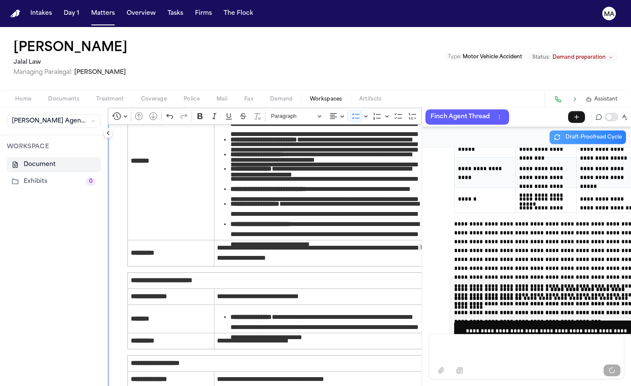
click at [115, 193] on div "**********" at bounding box center [275, 85] width 335 height 2635
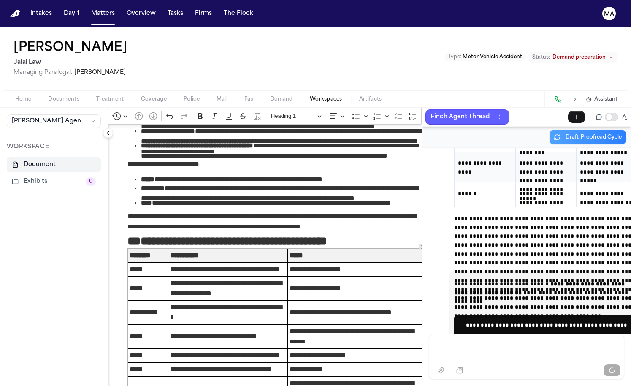
scroll to position [1741, 0]
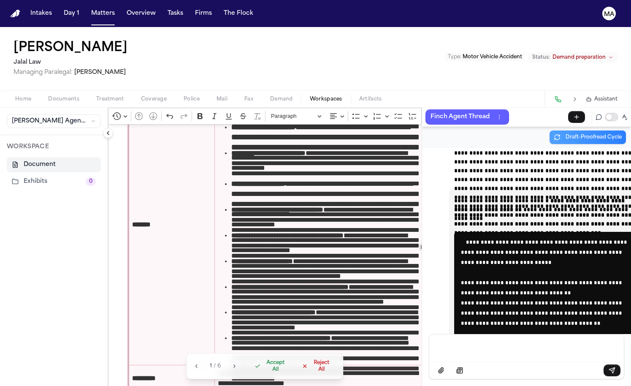
scroll to position [936, 0]
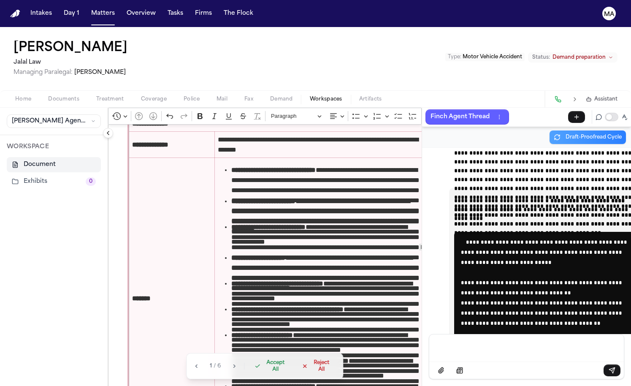
click at [263, 373] on span "Accept All" at bounding box center [275, 366] width 25 height 14
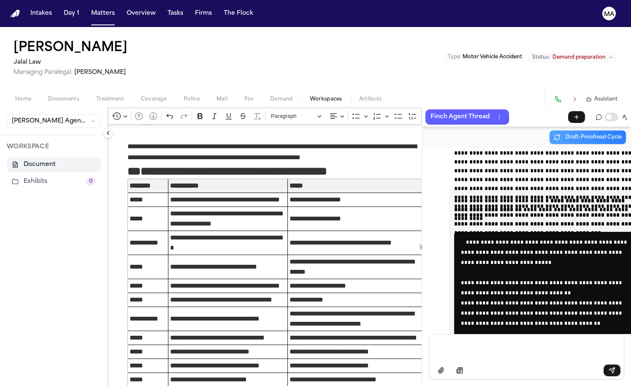
scroll to position [2429, 0]
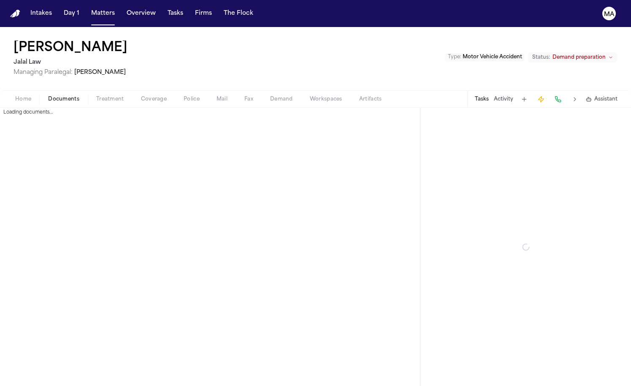
click at [48, 96] on span "Documents" at bounding box center [63, 99] width 31 height 7
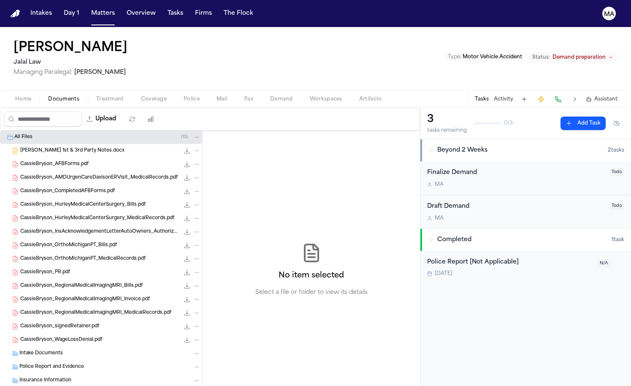
click at [59, 147] on span "[PERSON_NAME] 1st & 3rd Party Notes.docx" at bounding box center [72, 150] width 104 height 7
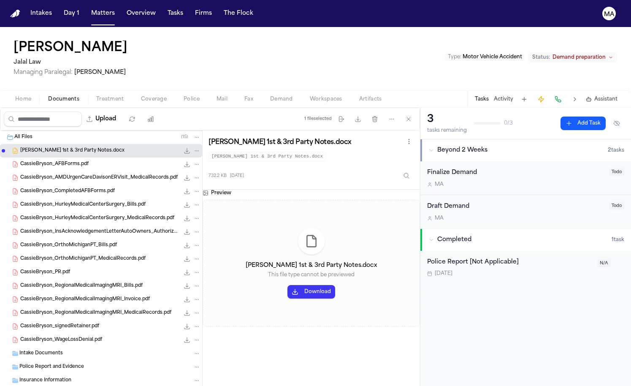
click at [287, 285] on button "Download" at bounding box center [311, 292] width 48 height 14
click at [310, 96] on span "Workspaces" at bounding box center [326, 99] width 32 height 7
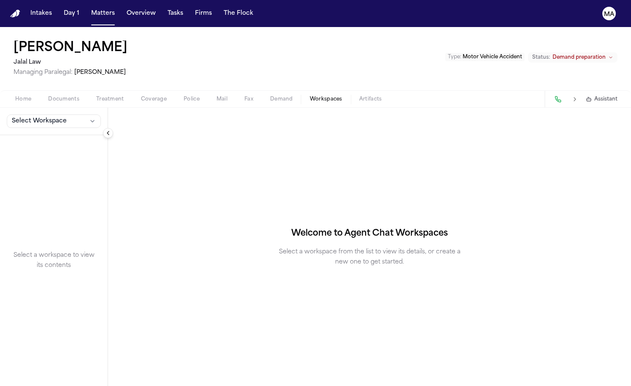
click at [41, 117] on span "Select Workspace" at bounding box center [39, 121] width 55 height 8
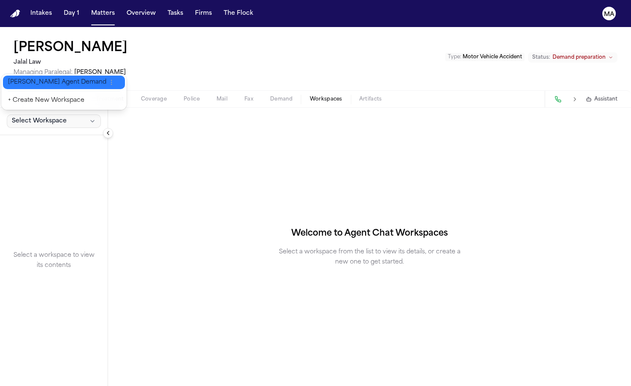
click at [38, 79] on span "[PERSON_NAME] Agent Demand" at bounding box center [57, 82] width 98 height 8
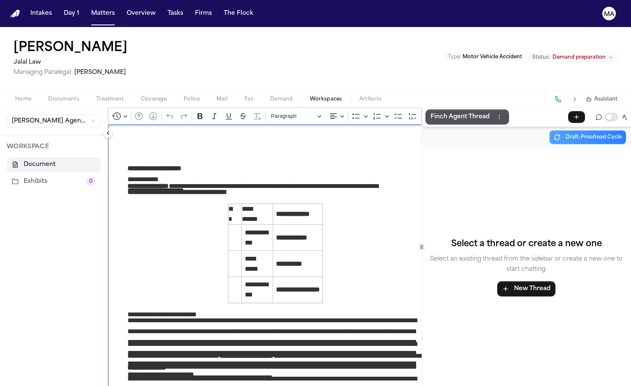
click at [173, 181] on p "**********" at bounding box center [275, 184] width 296 height 6
drag, startPoint x: 112, startPoint y: 131, endPoint x: 175, endPoint y: 131, distance: 62.9
click at [175, 181] on p "**********" at bounding box center [275, 184] width 296 height 6
drag, startPoint x: 130, startPoint y: 183, endPoint x: 92, endPoint y: 186, distance: 38.1
click at [127, 309] on p "**********" at bounding box center [275, 312] width 296 height 6
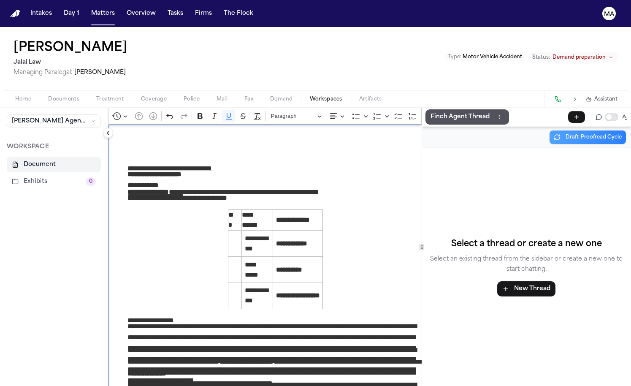
click at [491, 112] on icon "Editor toolbar" at bounding box center [495, 116] width 8 height 8
click at [475, 127] on icon "Dropdown toolbar" at bounding box center [479, 131] width 8 height 8
